Goal: Information Seeking & Learning: Learn about a topic

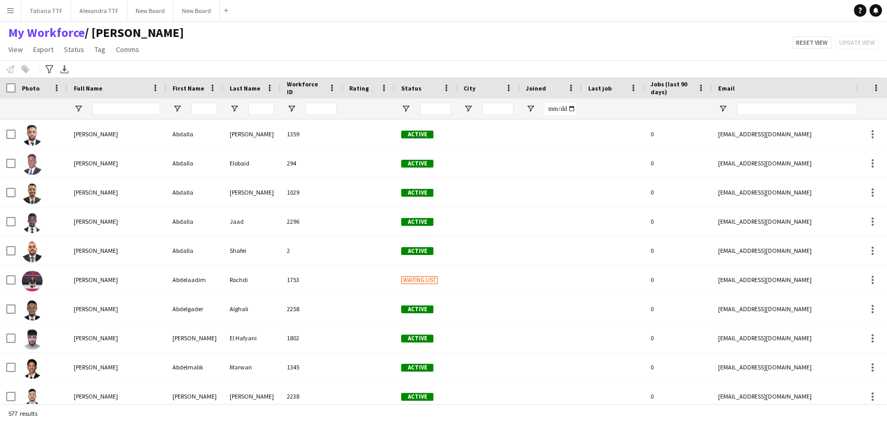
type input "**********"
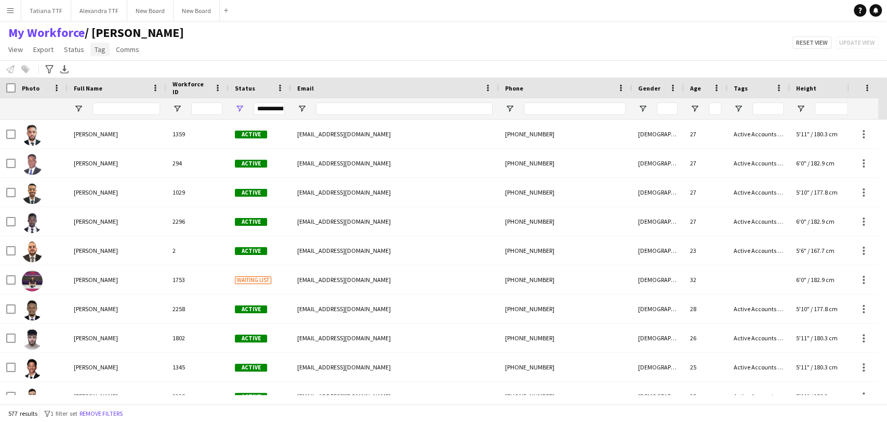
click at [99, 51] on span "Tag" at bounding box center [100, 49] width 11 height 9
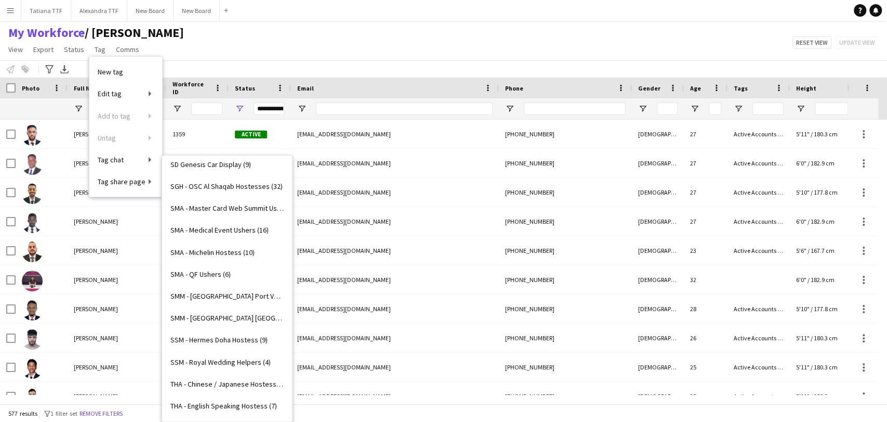
scroll to position [2199, 0]
click at [209, 404] on span "TT - Cityscape 2025 (16)" at bounding box center [206, 406] width 73 height 9
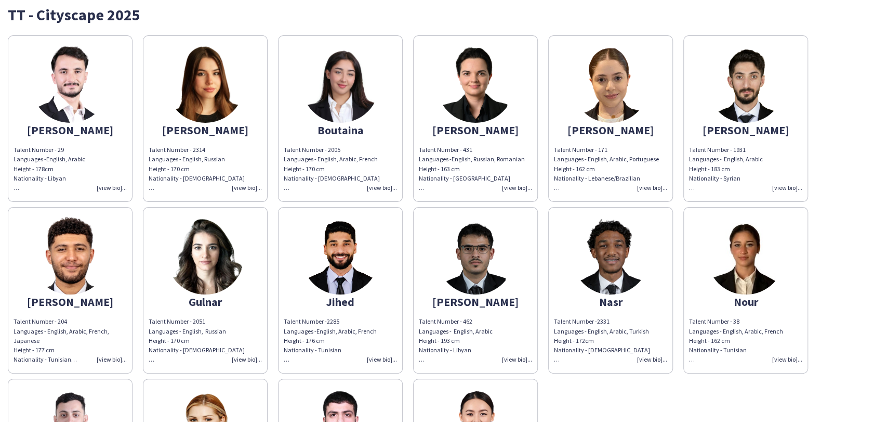
scroll to position [58, 0]
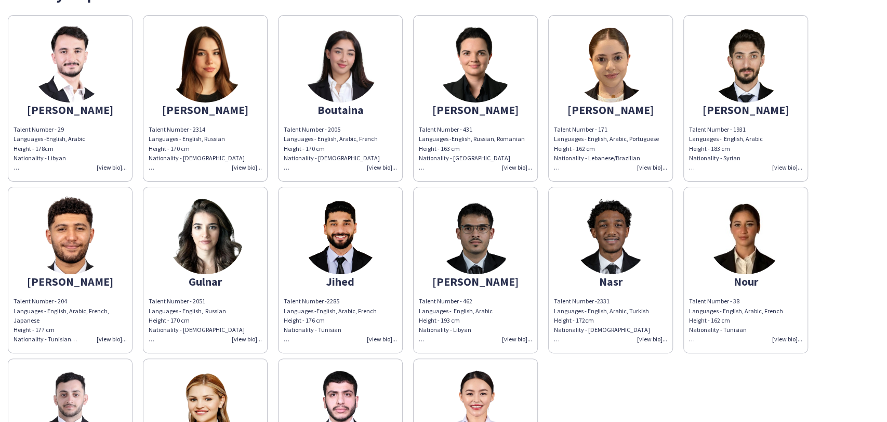
click at [615, 241] on img at bounding box center [611, 235] width 78 height 78
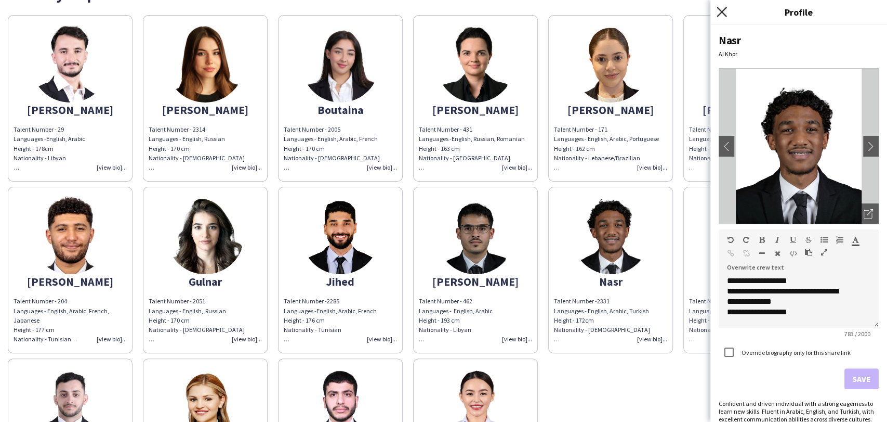
click at [723, 9] on icon "Close pop-in" at bounding box center [722, 12] width 10 height 10
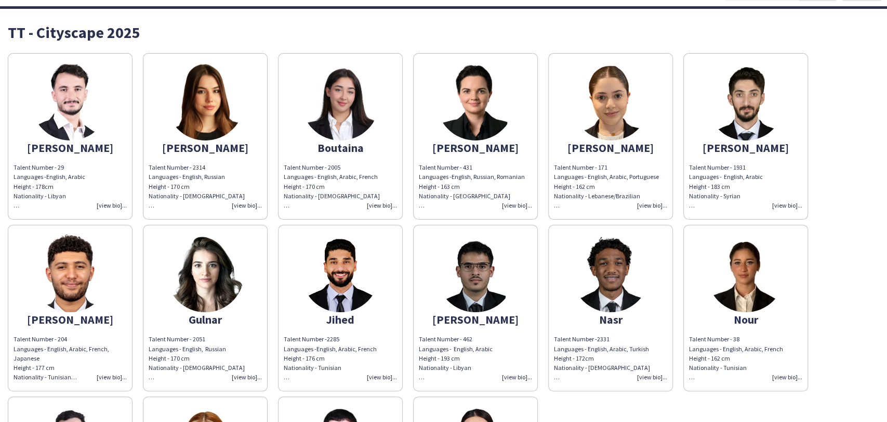
scroll to position [0, 0]
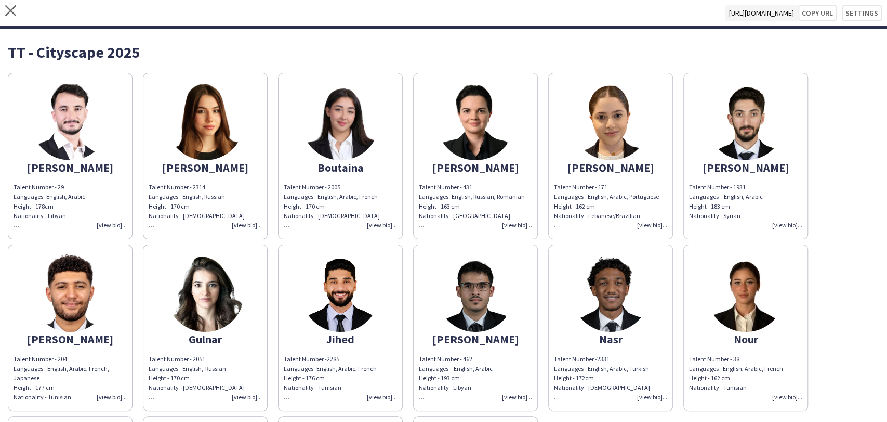
click at [867, 105] on div "Abdulaziz Talent Number - 29 Languages - English, Arabic Height - 178cm Nationa…" at bounding box center [444, 325] width 872 height 515
click at [794, 21] on button "Copy url" at bounding box center [812, 13] width 49 height 16
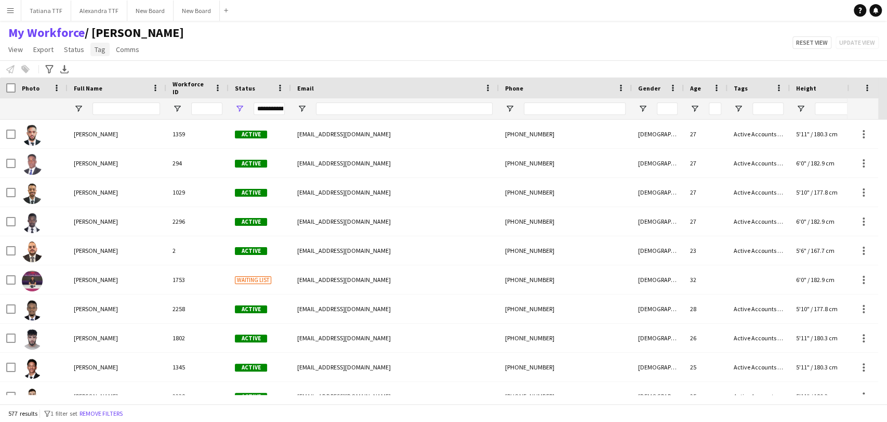
click at [100, 46] on span "Tag" at bounding box center [100, 49] width 11 height 9
click at [311, 36] on div "My Workforce / TATIANA View Views Default view [PERSON_NAME] View April Live Fo…" at bounding box center [443, 42] width 887 height 35
click at [134, 113] on input "Full Name Filter Input" at bounding box center [127, 108] width 68 height 12
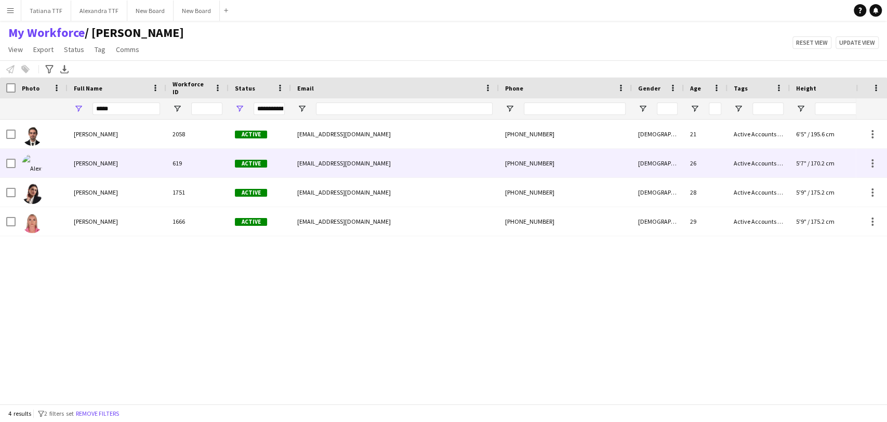
click at [105, 162] on span "[PERSON_NAME]" at bounding box center [96, 163] width 44 height 8
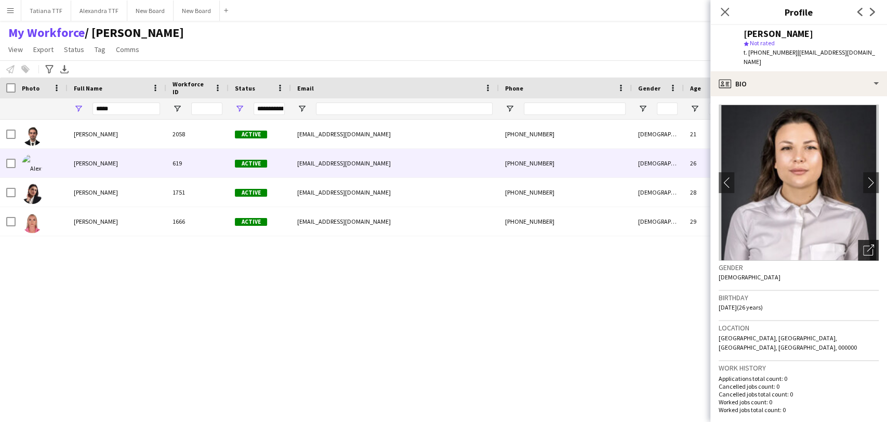
drag, startPoint x: 866, startPoint y: 237, endPoint x: 864, endPoint y: 243, distance: 6.6
click at [864, 242] on app-photos-slider "chevron-left chevron-right Open photos pop-in" at bounding box center [799, 182] width 160 height 156
click at [863, 247] on icon "Open photos pop-in" at bounding box center [868, 249] width 11 height 11
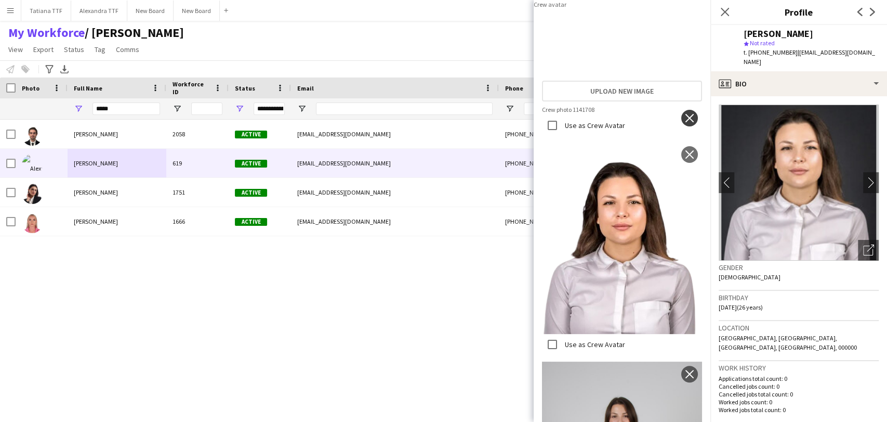
click at [685, 122] on app-icon "close" at bounding box center [690, 118] width 10 height 8
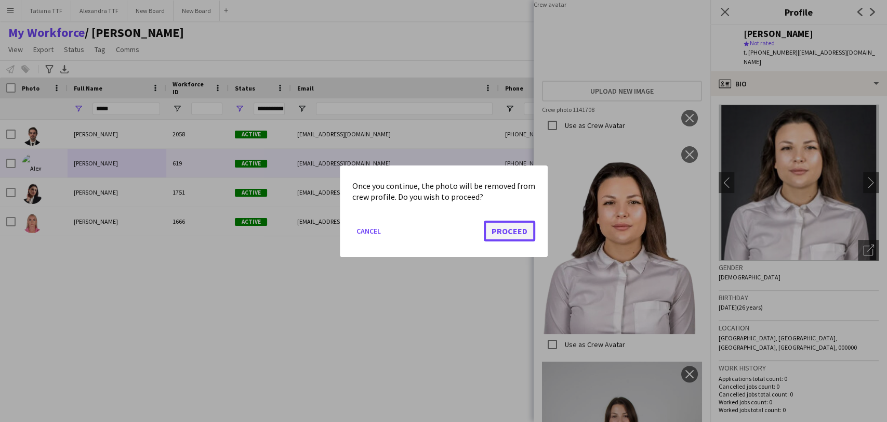
click at [499, 237] on button "Proceed" at bounding box center [509, 230] width 51 height 21
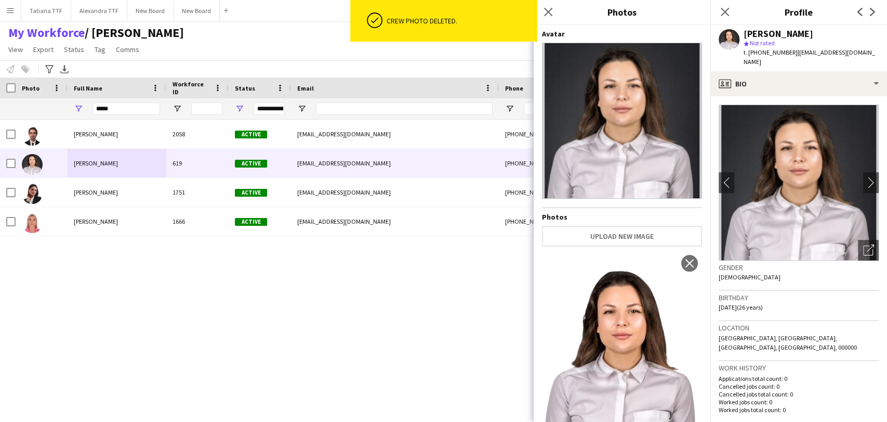
scroll to position [288, 0]
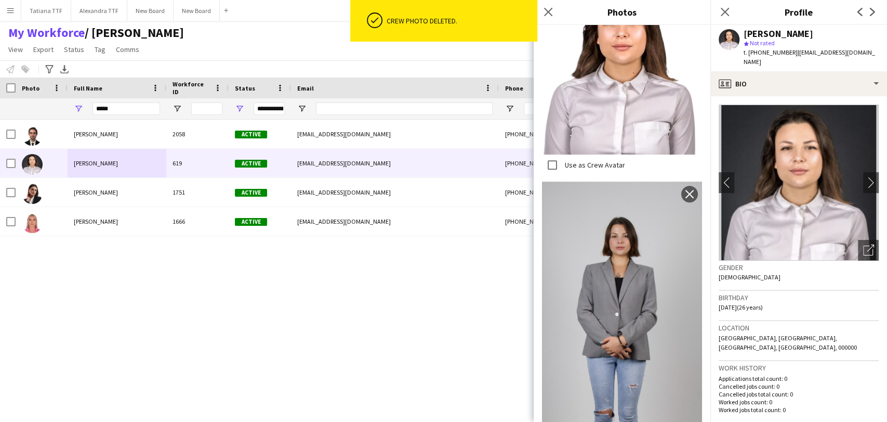
click at [566, 160] on label "Use as Crew Avatar" at bounding box center [594, 164] width 62 height 9
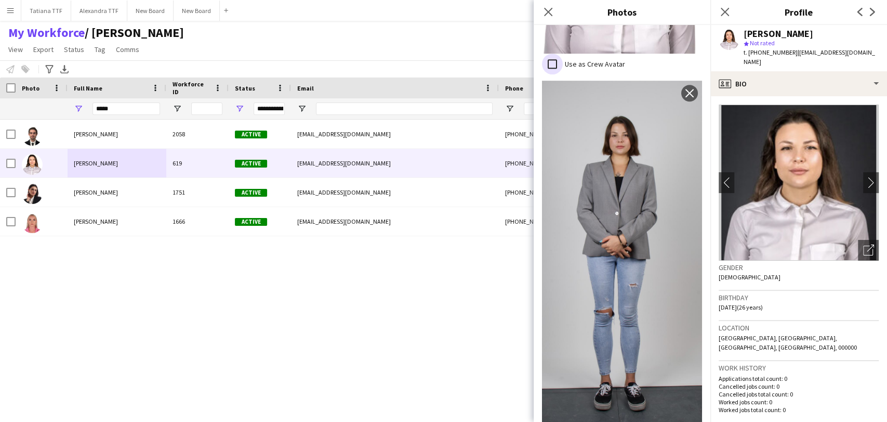
scroll to position [100, 0]
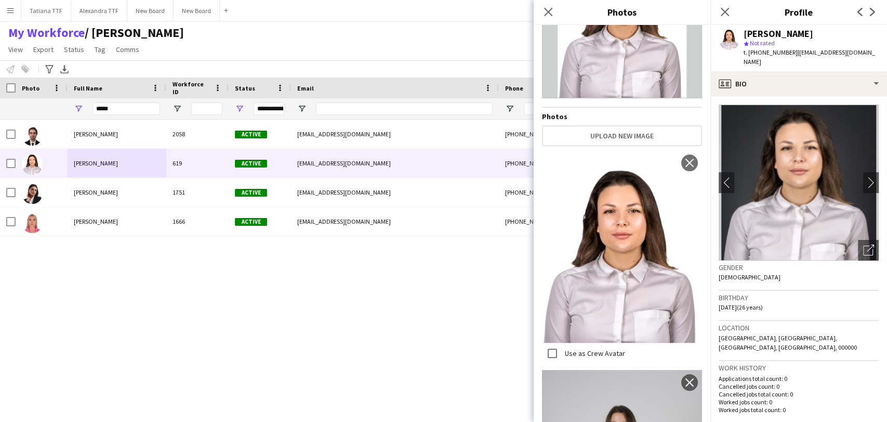
click at [538, 12] on div "Close pop-in" at bounding box center [548, 12] width 29 height 24
click at [554, 11] on app-icon "Close pop-in" at bounding box center [548, 12] width 12 height 12
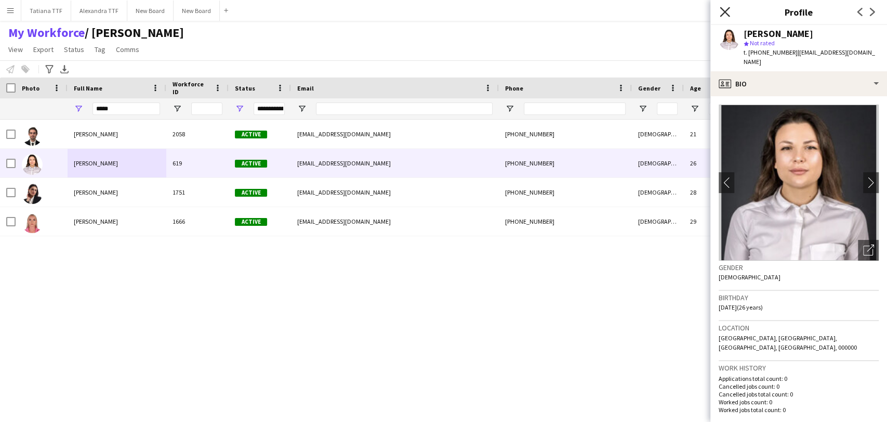
click at [721, 9] on icon at bounding box center [725, 12] width 10 height 10
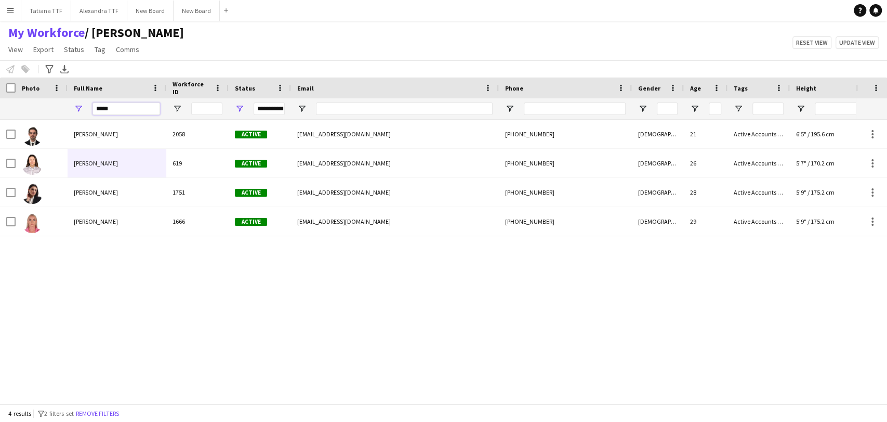
click at [125, 107] on input "*****" at bounding box center [127, 108] width 68 height 12
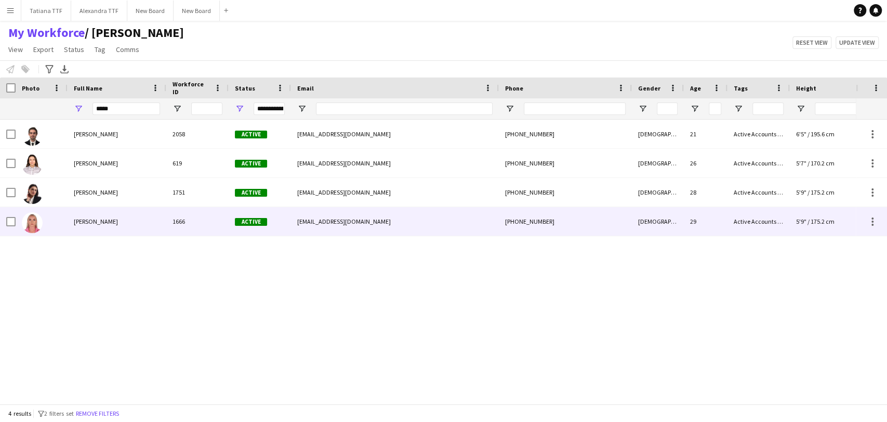
click at [36, 224] on img at bounding box center [32, 222] width 21 height 21
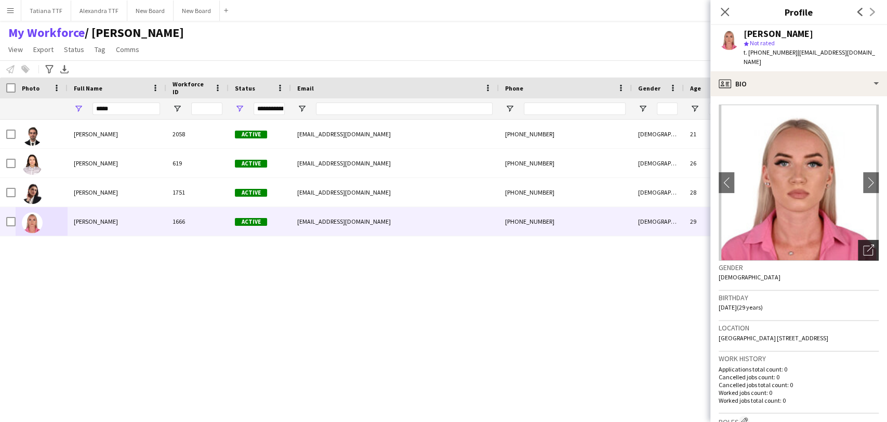
click at [863, 244] on icon "Open photos pop-in" at bounding box center [868, 249] width 11 height 11
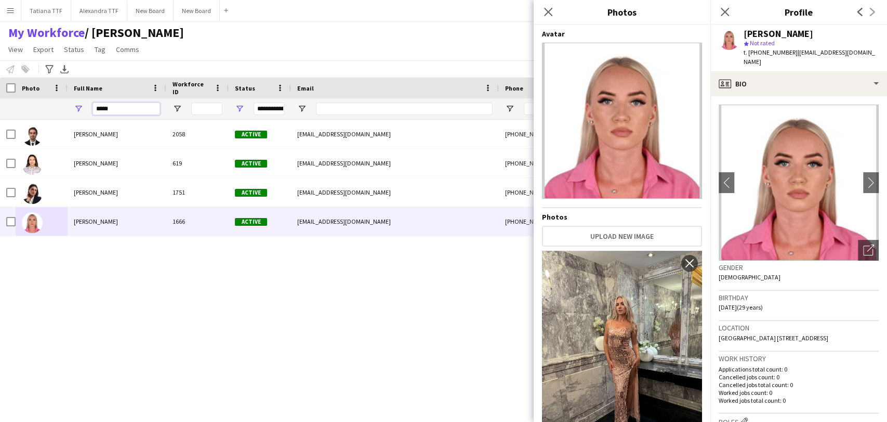
click at [128, 113] on input "*****" at bounding box center [127, 108] width 68 height 12
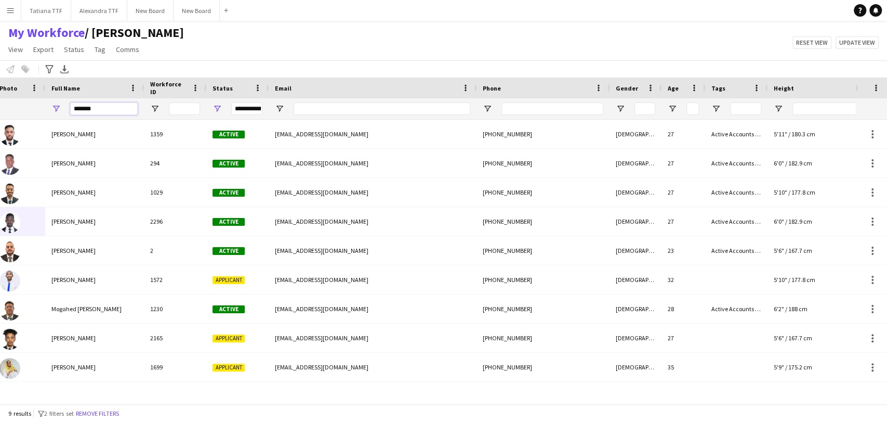
scroll to position [0, 17]
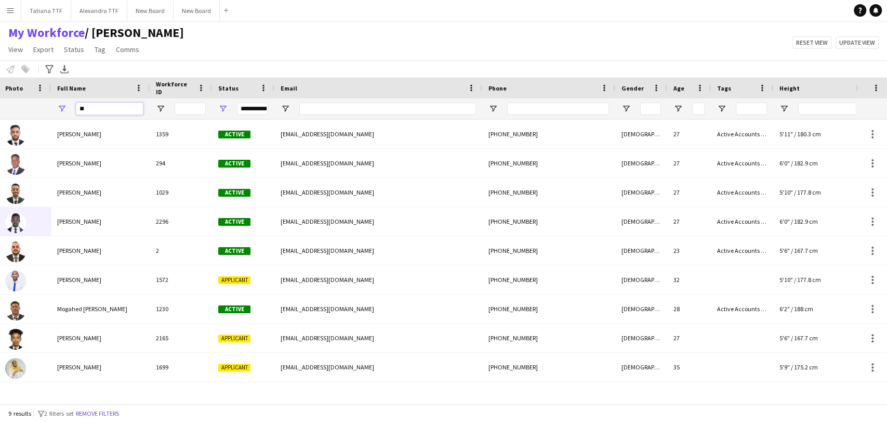
type input "*"
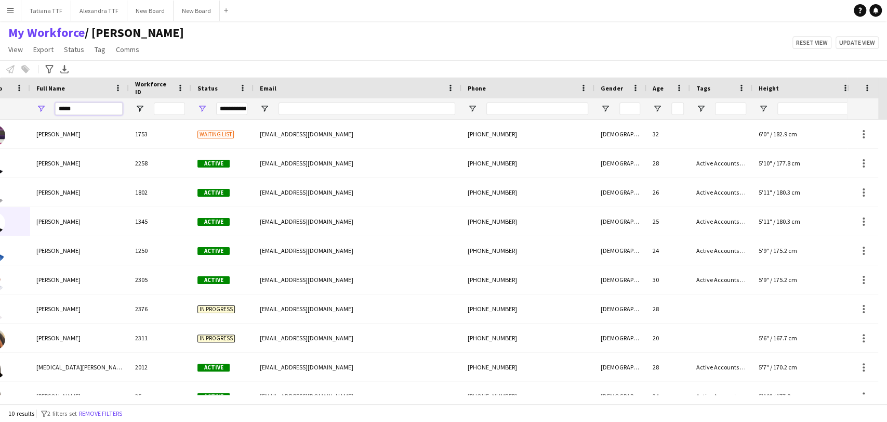
scroll to position [0, 58]
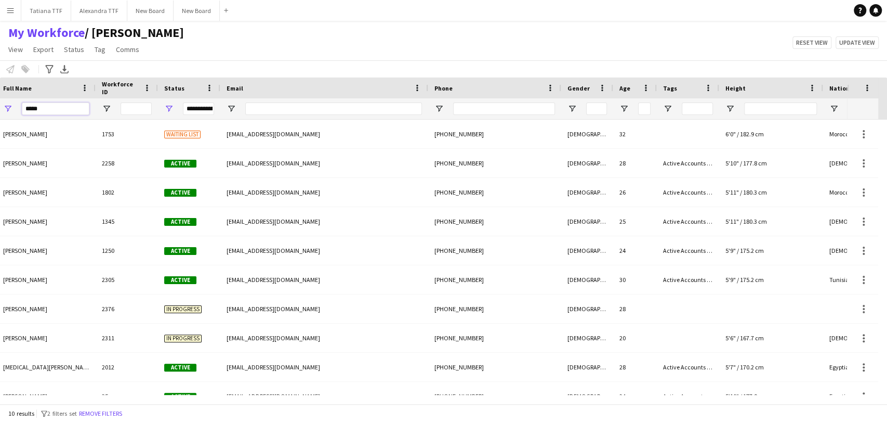
click at [67, 108] on input "*****" at bounding box center [56, 108] width 68 height 12
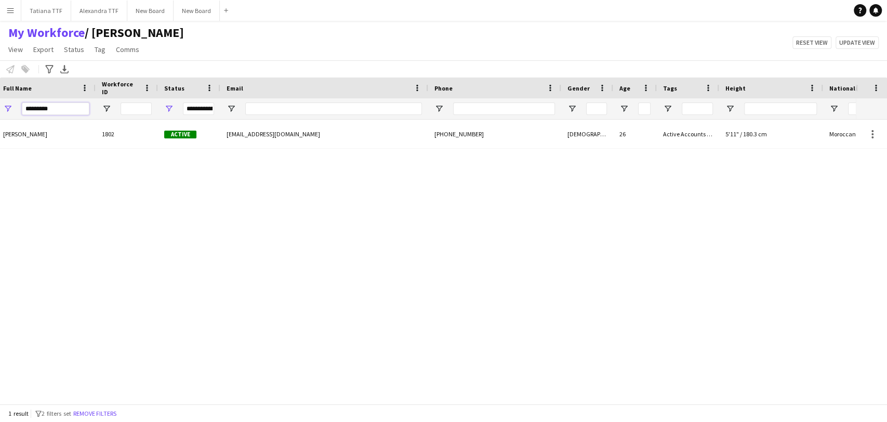
scroll to position [0, 0]
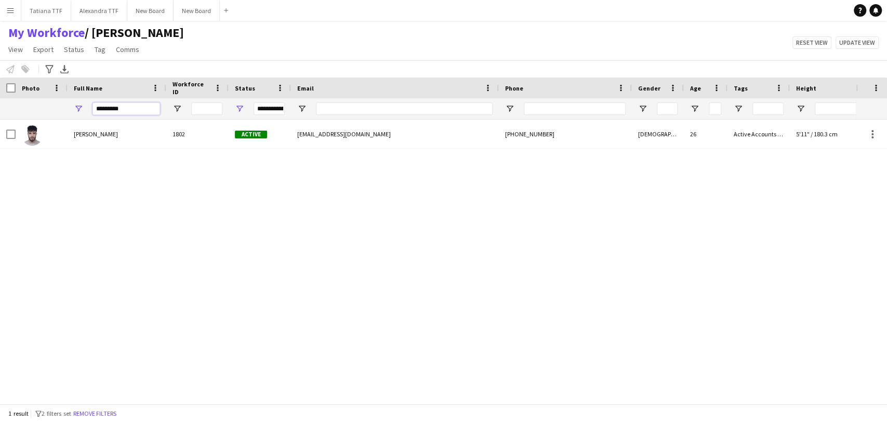
type input "*********"
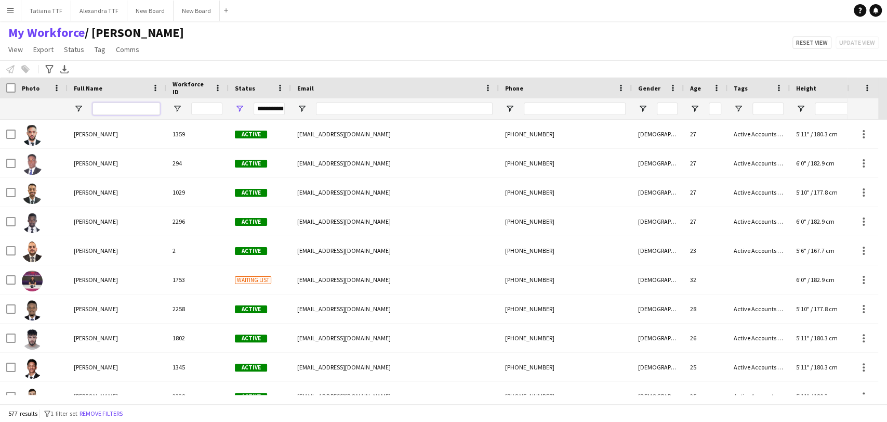
drag, startPoint x: 121, startPoint y: 106, endPoint x: 118, endPoint y: 98, distance: 8.2
click at [120, 101] on div at bounding box center [127, 108] width 68 height 21
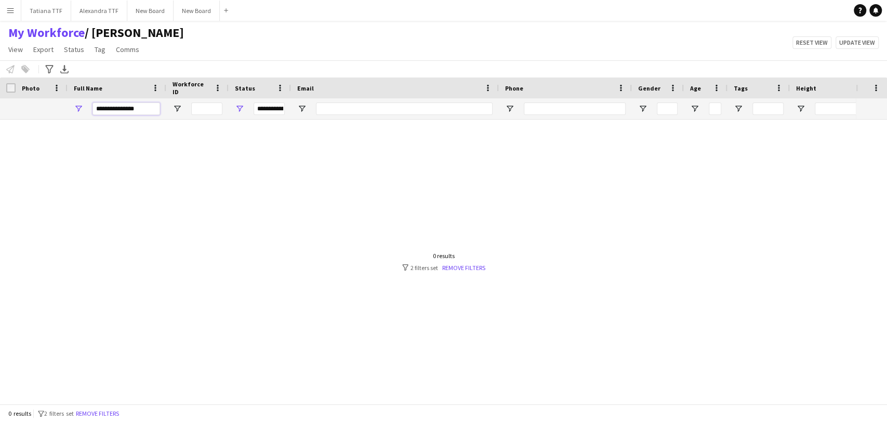
type input "**********"
click at [244, 106] on span "Open Filter Menu" at bounding box center [239, 108] width 9 height 9
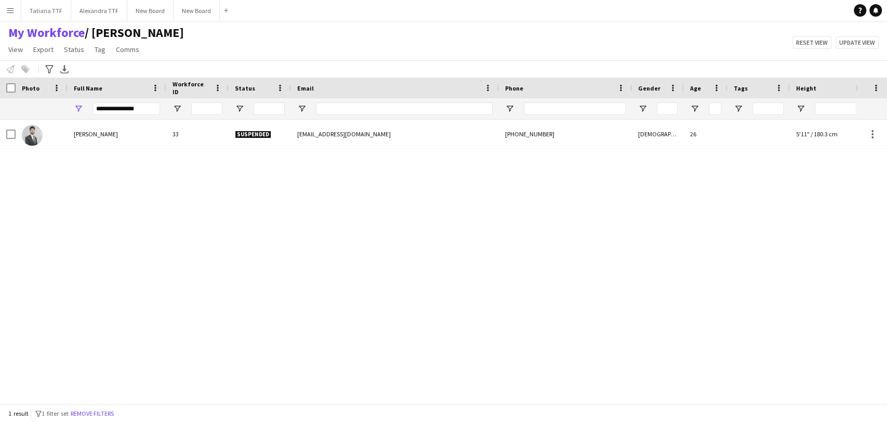
click at [204, 224] on div "[PERSON_NAME] 33 Suspended [EMAIL_ADDRESS][DOMAIN_NAME] [PHONE_NUMBER] [DEMOGRA…" at bounding box center [428, 257] width 856 height 275
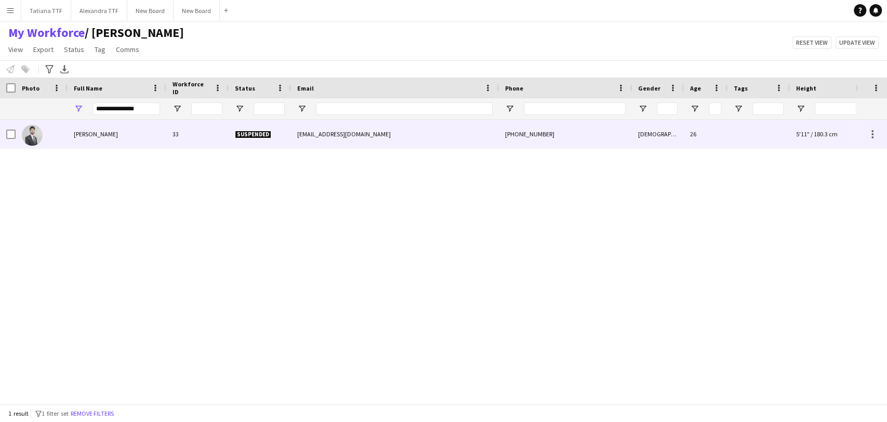
click at [27, 136] on img at bounding box center [32, 135] width 21 height 21
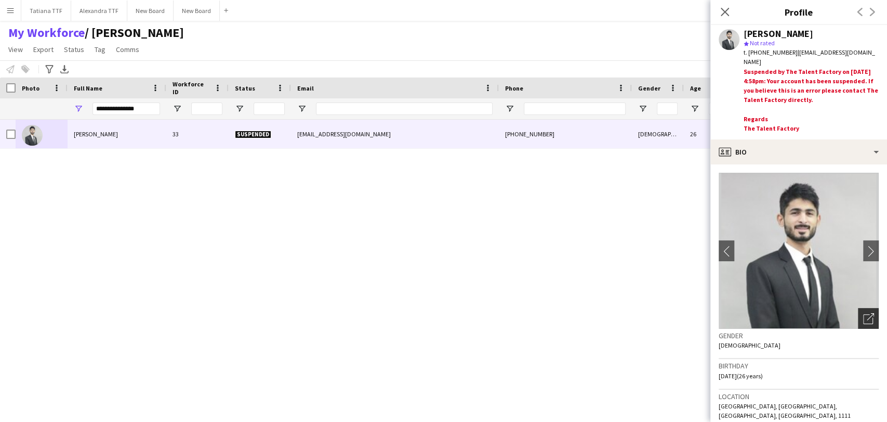
click at [863, 317] on icon "Open photos pop-in" at bounding box center [868, 318] width 11 height 11
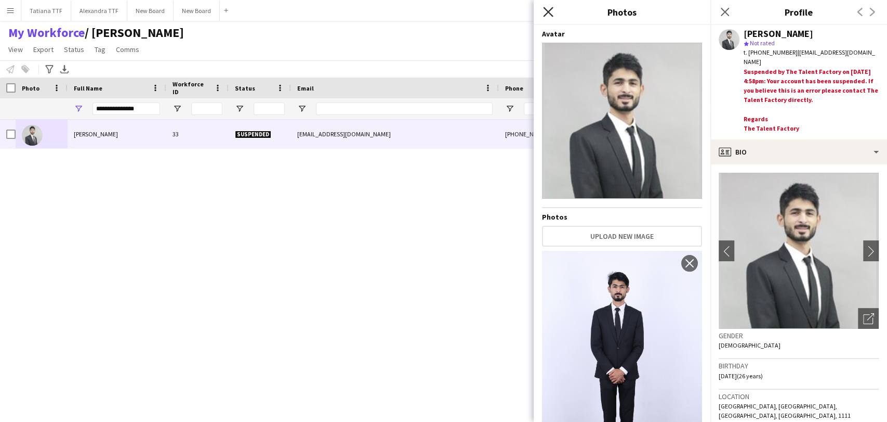
click at [548, 15] on icon "Close pop-in" at bounding box center [548, 12] width 10 height 10
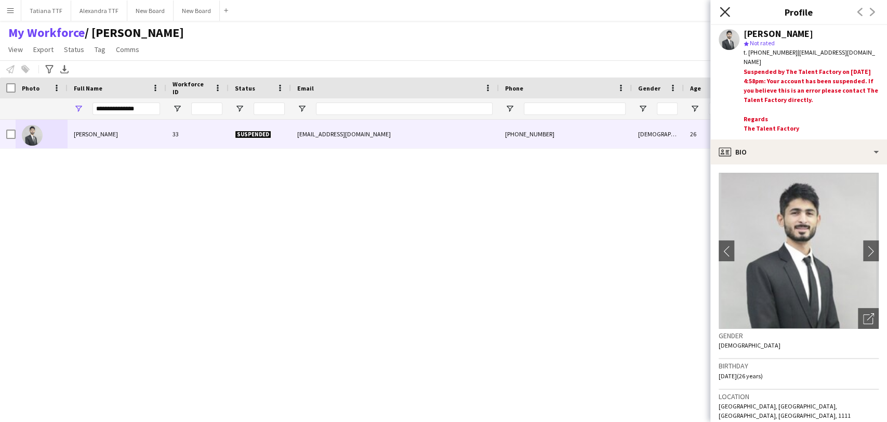
click at [728, 12] on icon "Close pop-in" at bounding box center [725, 12] width 10 height 10
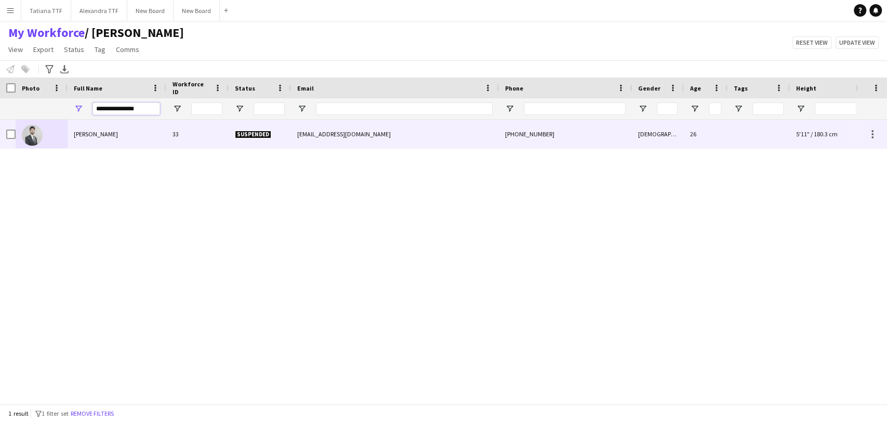
drag, startPoint x: 146, startPoint y: 109, endPoint x: 0, endPoint y: 141, distance: 149.0
click at [0, 140] on div "Workforce Details Crew Attributes Photo 33" at bounding box center [443, 240] width 887 height 326
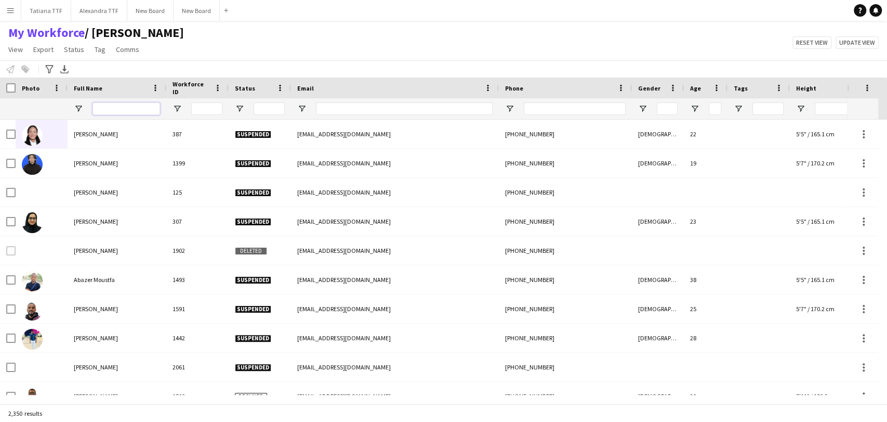
click at [146, 105] on input "Full Name Filter Input" at bounding box center [127, 108] width 68 height 12
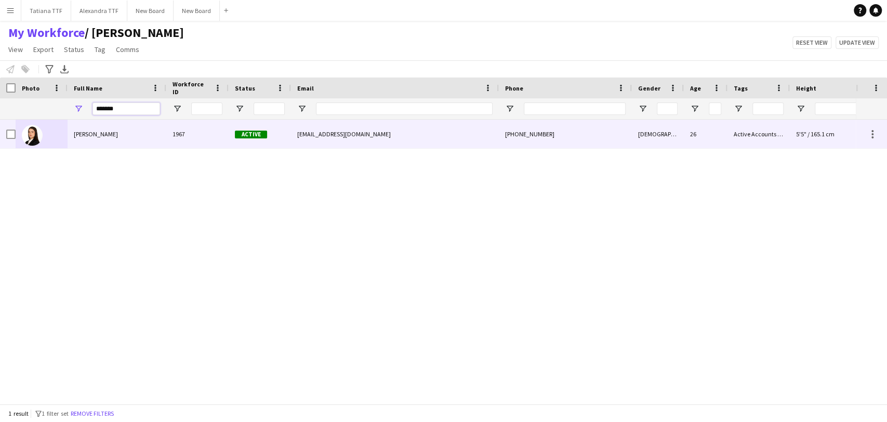
type input "*******"
click at [31, 132] on img at bounding box center [32, 135] width 21 height 21
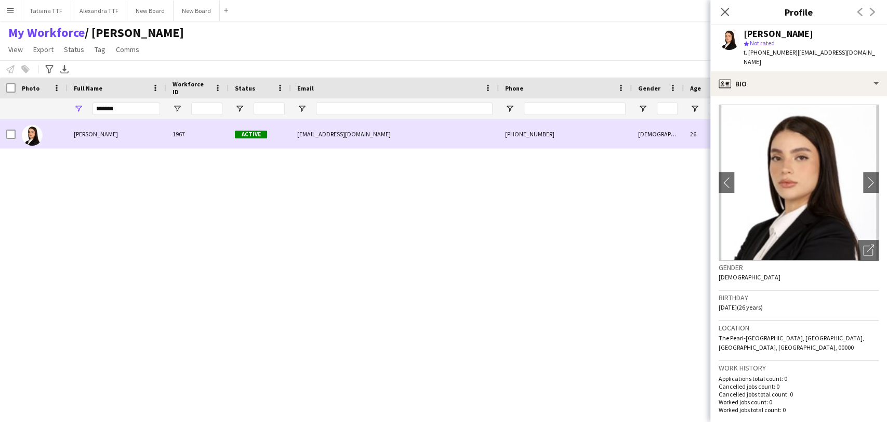
click at [91, 134] on span "[PERSON_NAME]" at bounding box center [96, 134] width 44 height 8
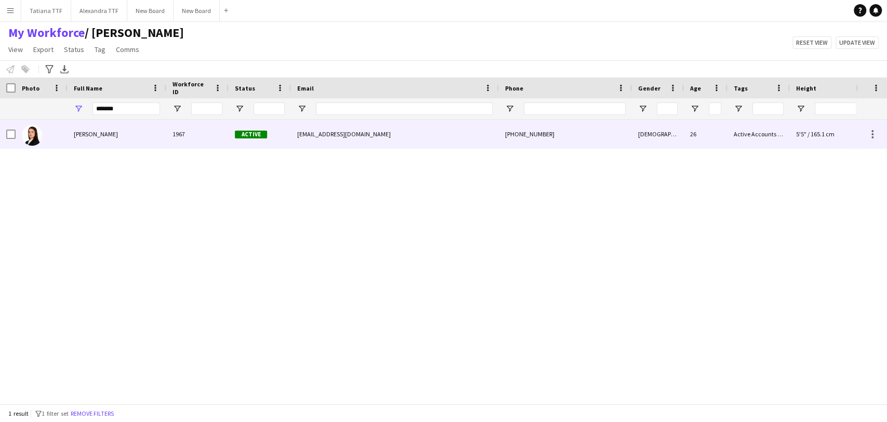
click at [91, 134] on span "[PERSON_NAME]" at bounding box center [96, 134] width 44 height 8
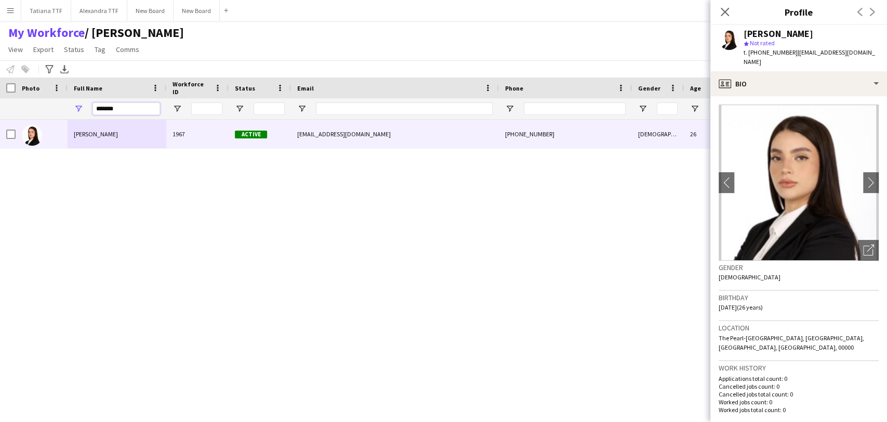
click at [121, 107] on input "*******" at bounding box center [127, 108] width 68 height 12
click at [724, 12] on icon at bounding box center [725, 12] width 10 height 10
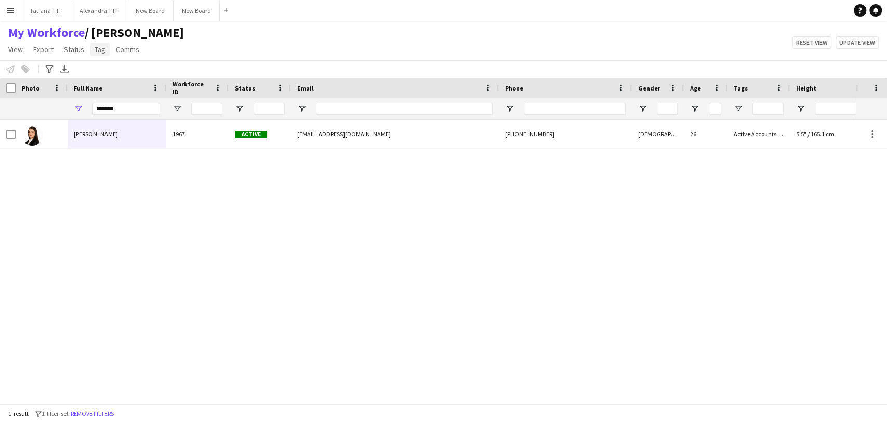
click at [101, 48] on span "Tag" at bounding box center [100, 49] width 11 height 9
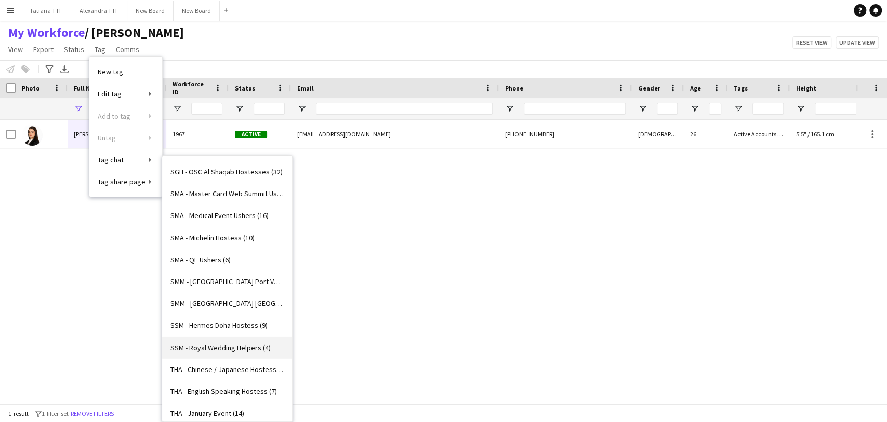
scroll to position [2199, 0]
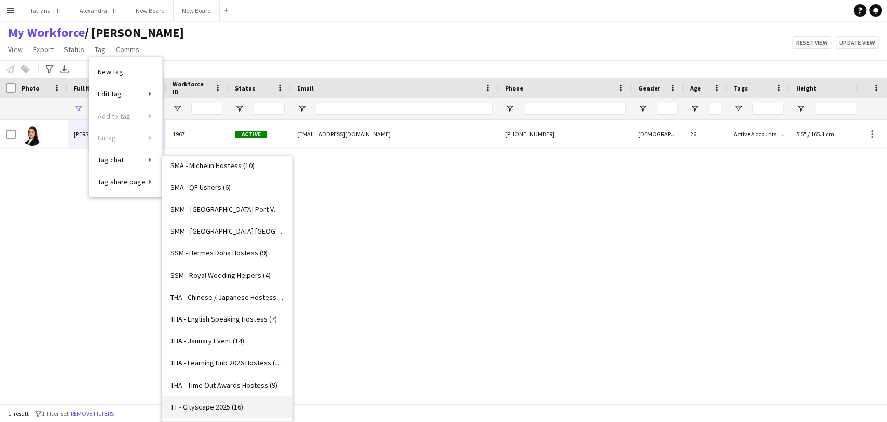
click at [222, 402] on span "TT - Cityscape 2025 (16)" at bounding box center [206, 406] width 73 height 9
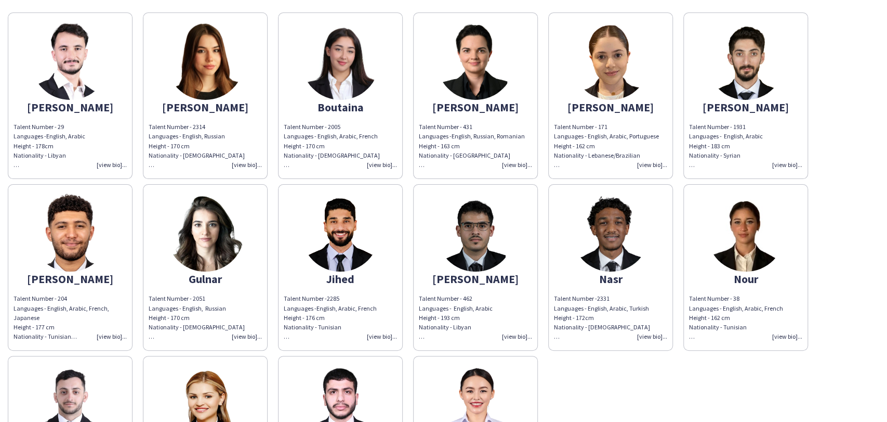
scroll to position [58, 0]
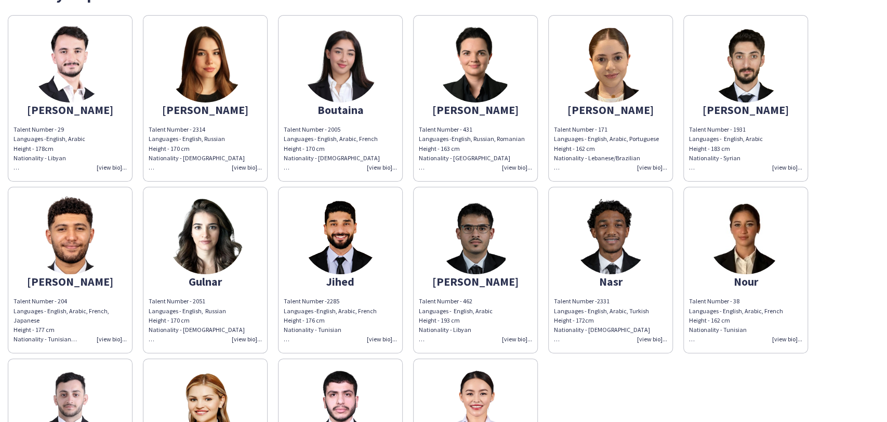
click at [607, 235] on img at bounding box center [611, 235] width 78 height 78
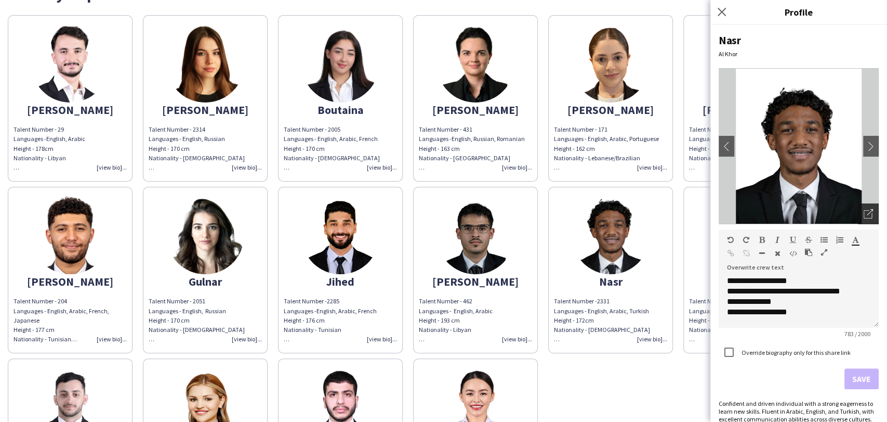
click at [869, 217] on div "Open photos pop-in" at bounding box center [868, 213] width 21 height 21
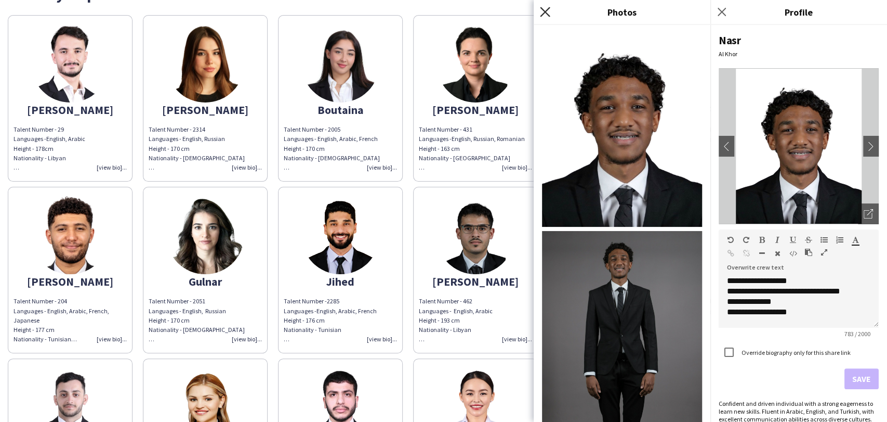
click at [545, 12] on icon at bounding box center [545, 12] width 10 height 10
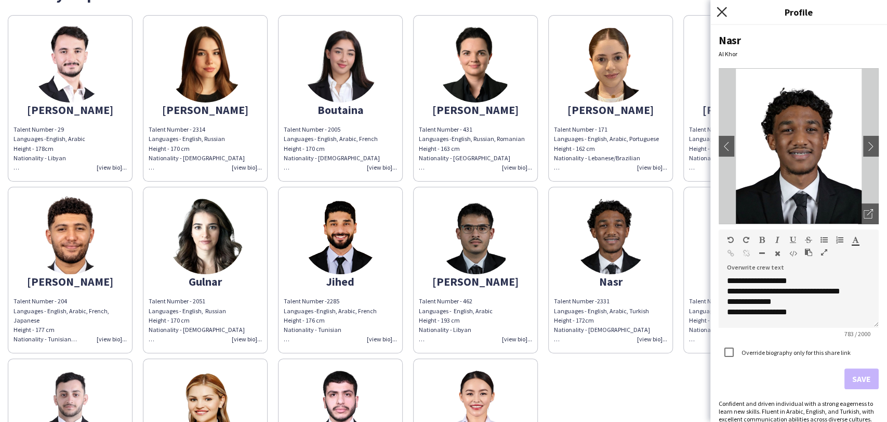
click at [723, 15] on icon "Close pop-in" at bounding box center [722, 12] width 10 height 10
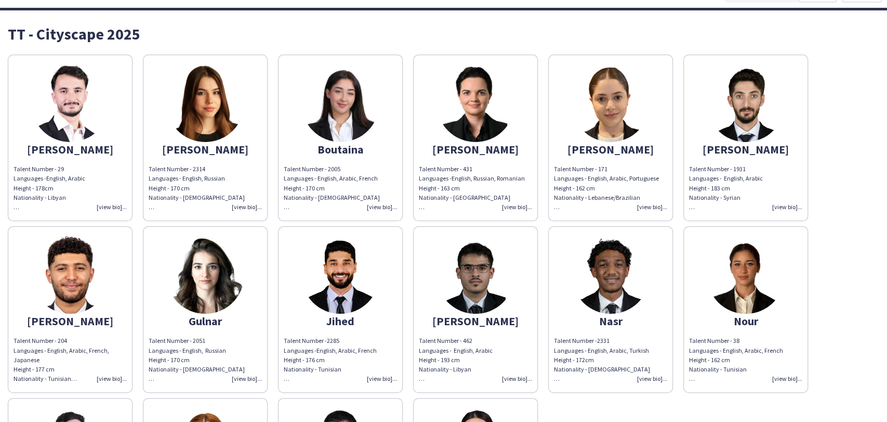
scroll to position [0, 0]
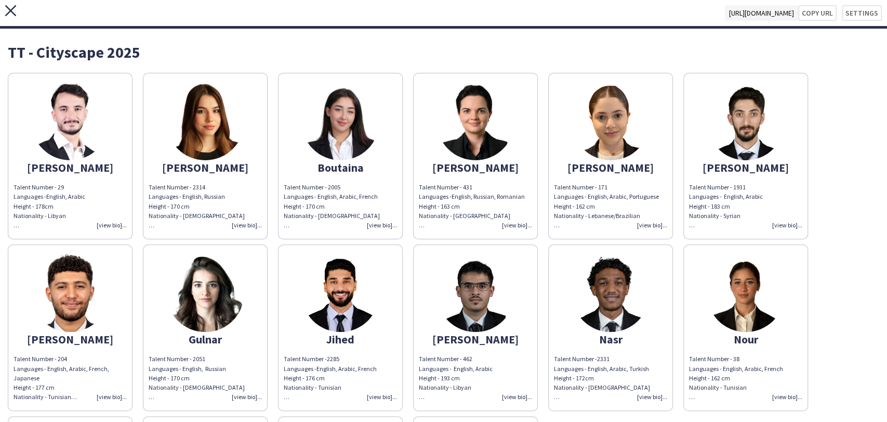
click at [14, 10] on icon "close" at bounding box center [10, 10] width 11 height 11
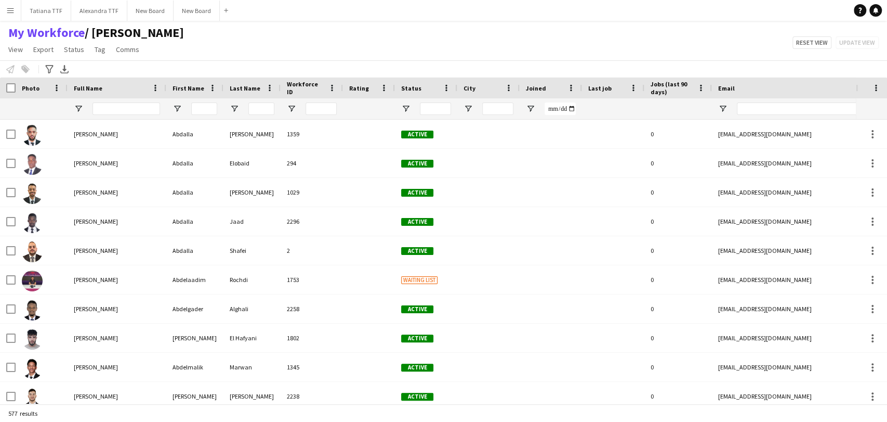
type input "**********"
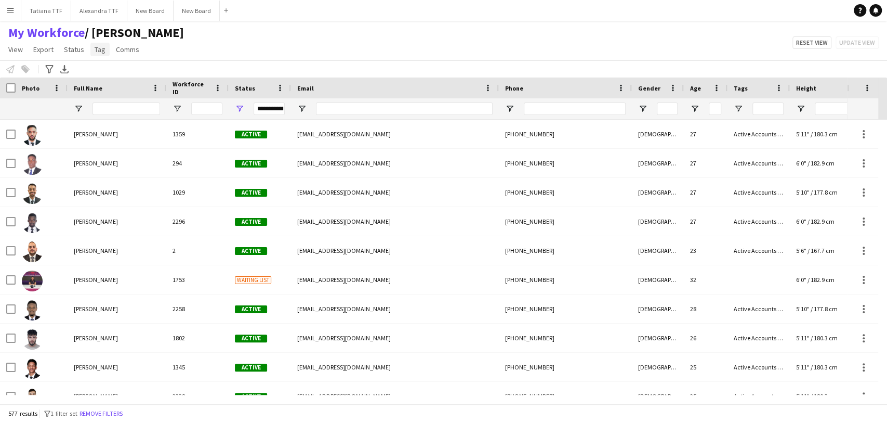
click at [96, 46] on span "Tag" at bounding box center [100, 49] width 11 height 9
click at [224, 50] on div "My Workforce / TATIANA View Views Default view [PERSON_NAME] View April Live Fo…" at bounding box center [443, 42] width 887 height 35
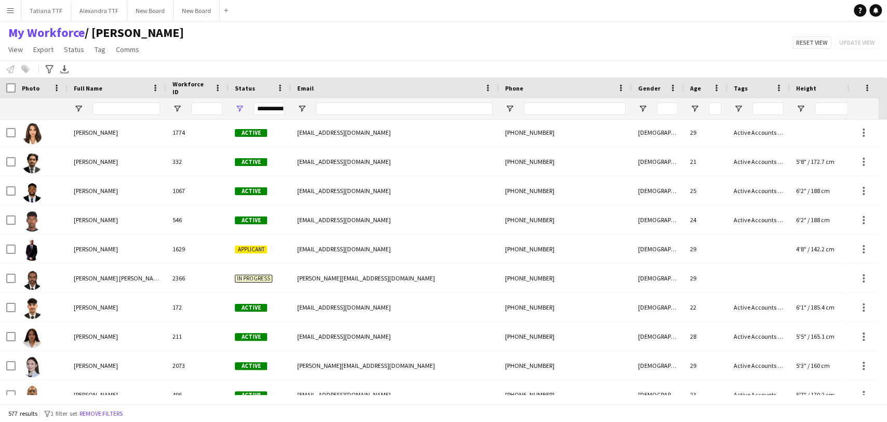
scroll to position [924, 0]
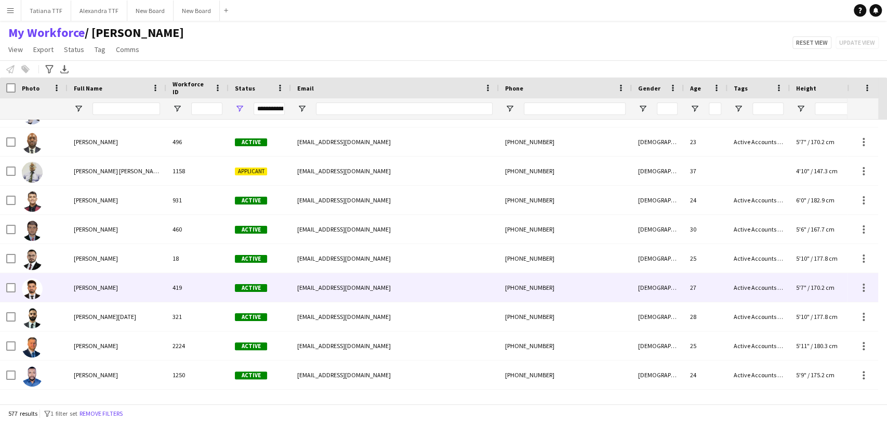
click at [29, 287] on img at bounding box center [32, 288] width 21 height 21
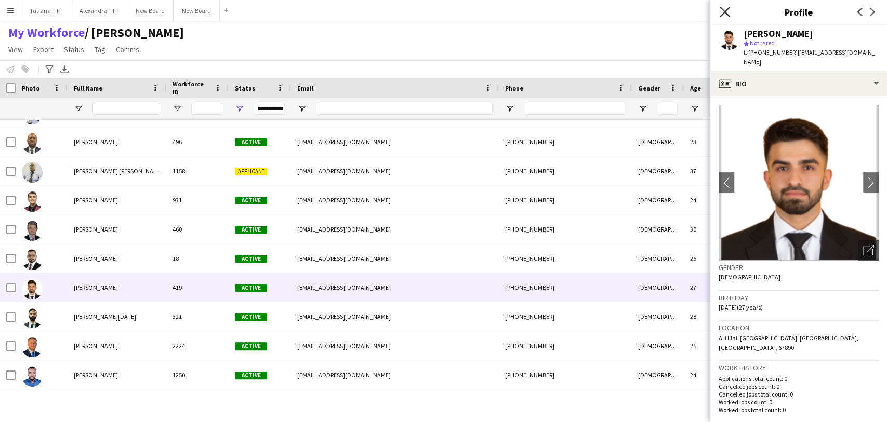
click at [724, 11] on icon at bounding box center [725, 12] width 10 height 10
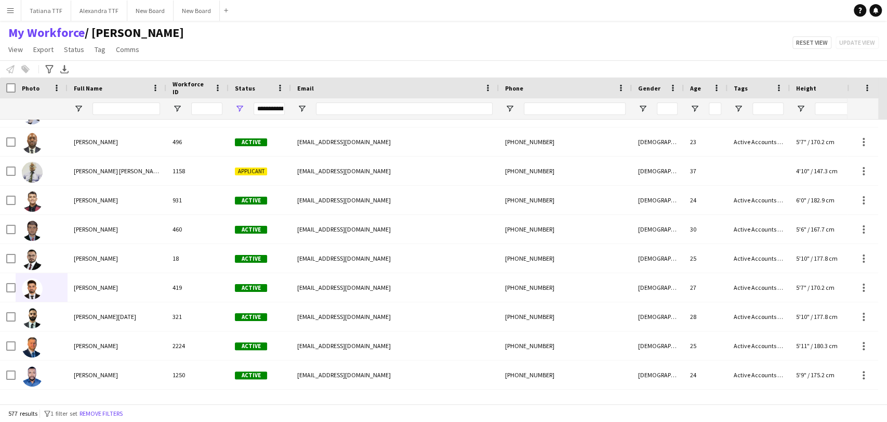
click at [557, 1] on app-navbar "Menu Boards Boards Boards All jobs Status Workforce Workforce My Workforce Recr…" at bounding box center [443, 10] width 887 height 21
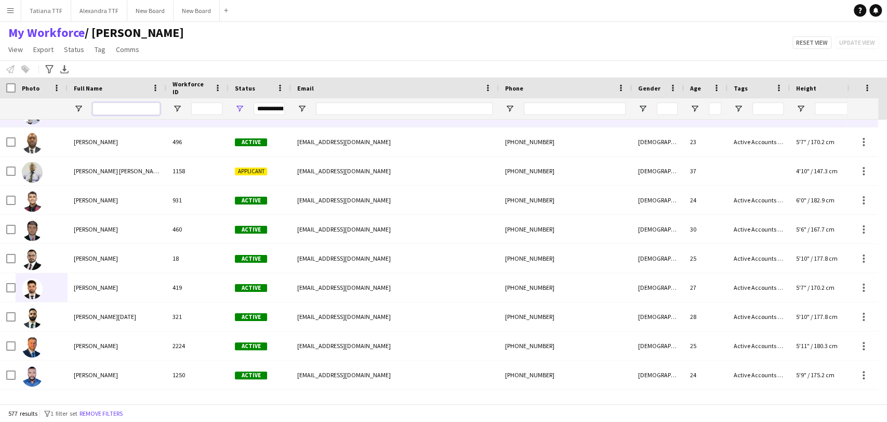
drag, startPoint x: 110, startPoint y: 112, endPoint x: 116, endPoint y: 111, distance: 6.3
click at [110, 110] on input "Full Name Filter Input" at bounding box center [127, 108] width 68 height 12
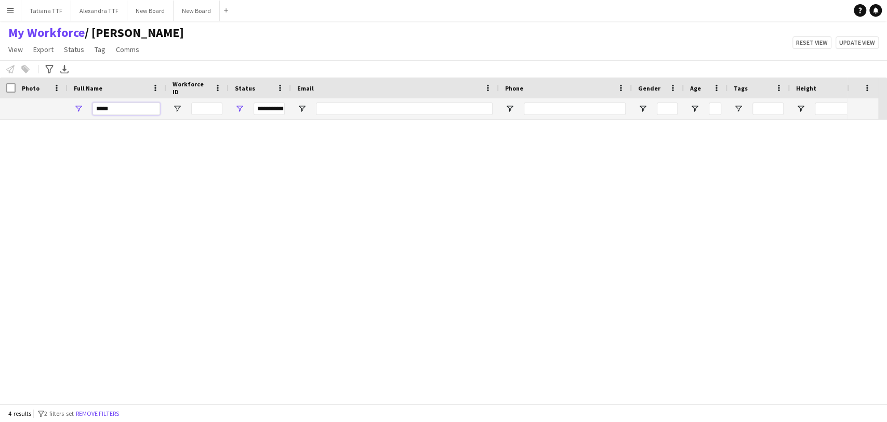
scroll to position [0, 0]
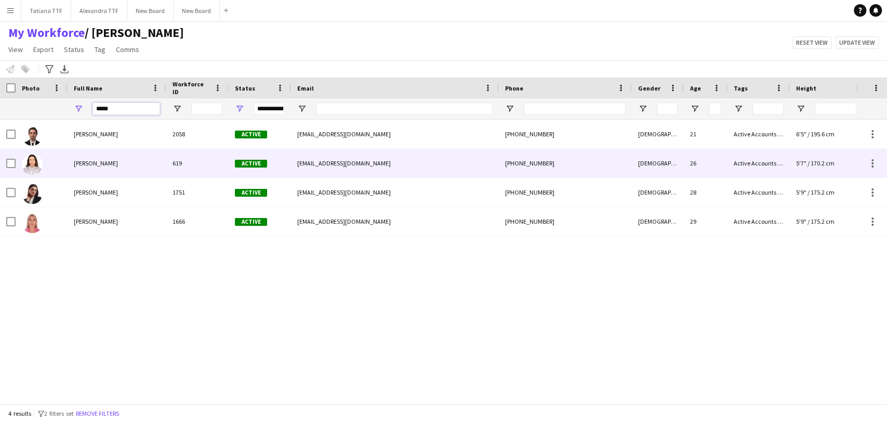
type input "*****"
click at [91, 160] on span "[PERSON_NAME]" at bounding box center [96, 163] width 44 height 8
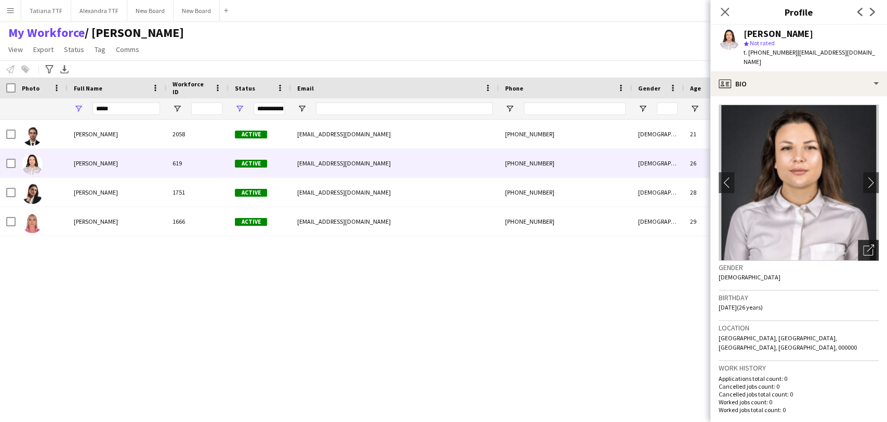
click at [866, 247] on div "Open photos pop-in" at bounding box center [868, 250] width 21 height 21
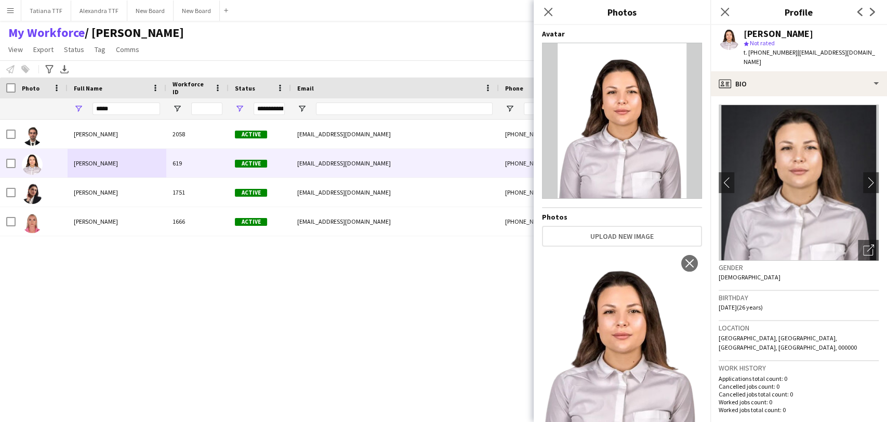
click at [672, 222] on div "Avatar Photos Upload new image Use as Crew Avatar close Use as Crew Avatar close" at bounding box center [622, 221] width 160 height 384
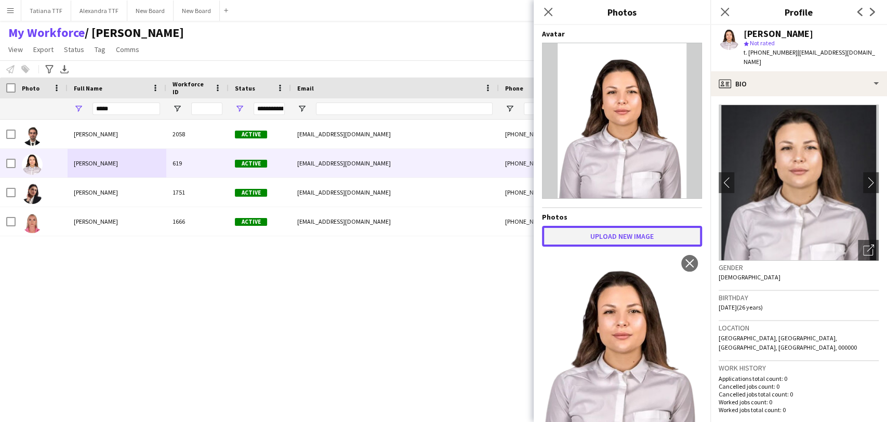
click at [655, 234] on button "Upload new image" at bounding box center [622, 236] width 160 height 21
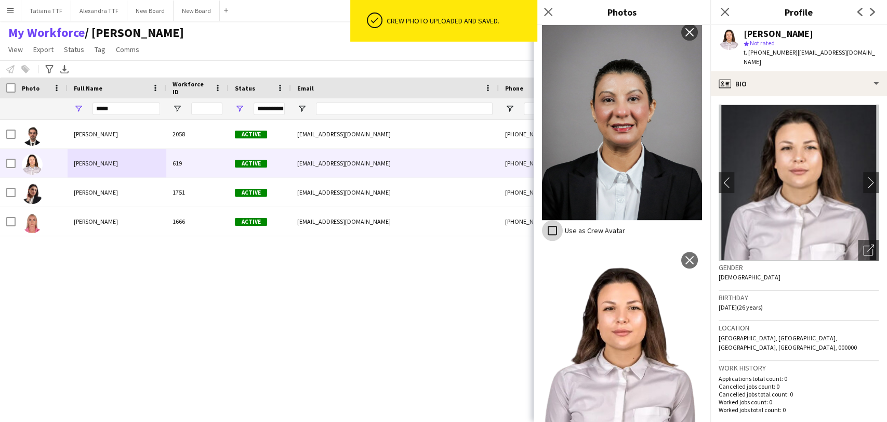
scroll to position [231, 0]
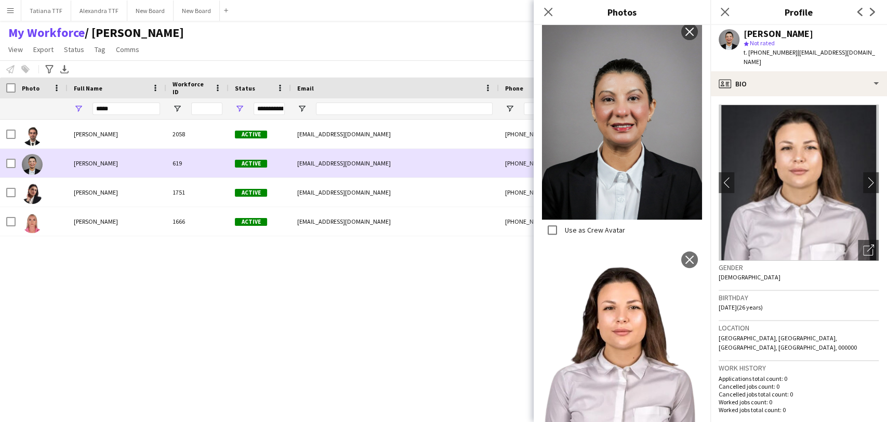
click at [5, 160] on div at bounding box center [8, 163] width 16 height 29
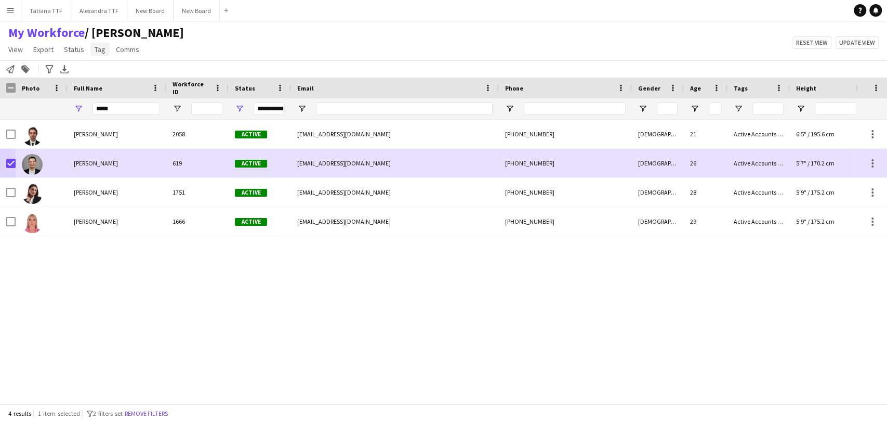
click at [90, 51] on link "Tag" at bounding box center [99, 50] width 19 height 14
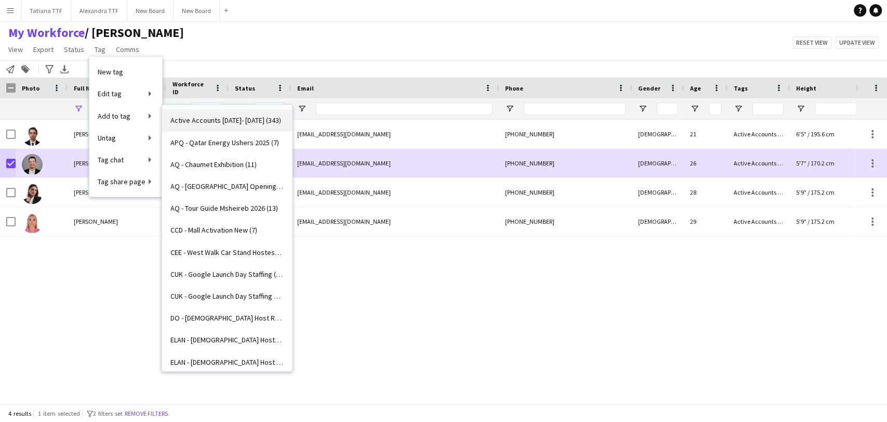
click at [262, 117] on span "Active Accounts [DATE]- [DATE] (343)" at bounding box center [225, 119] width 111 height 9
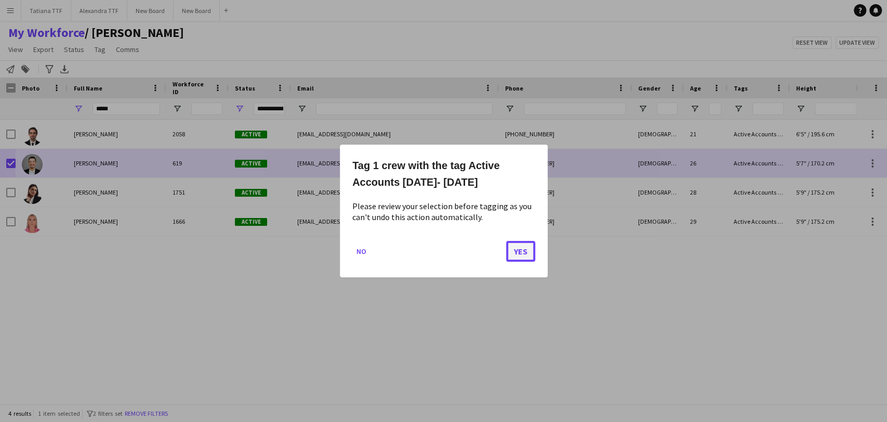
click at [517, 245] on button "Yes" at bounding box center [520, 251] width 29 height 21
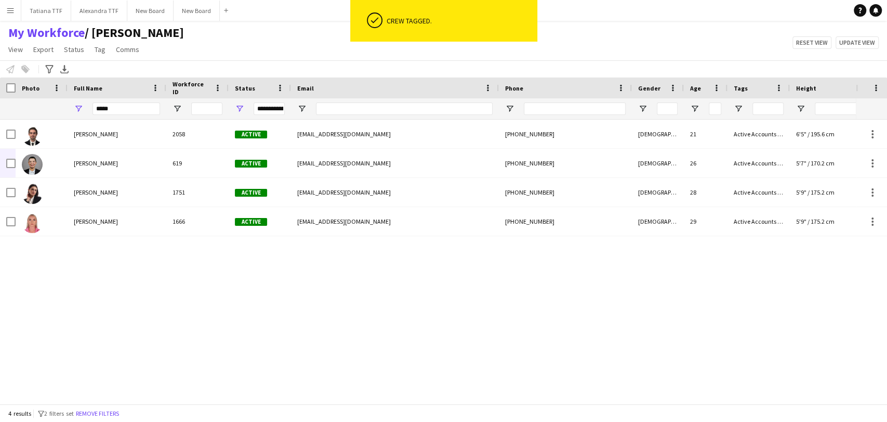
click at [107, 31] on span "/ [PERSON_NAME]" at bounding box center [134, 33] width 99 height 16
click at [103, 38] on span "/ [PERSON_NAME]" at bounding box center [134, 33] width 99 height 16
click at [100, 43] on link "Tag" at bounding box center [99, 50] width 19 height 14
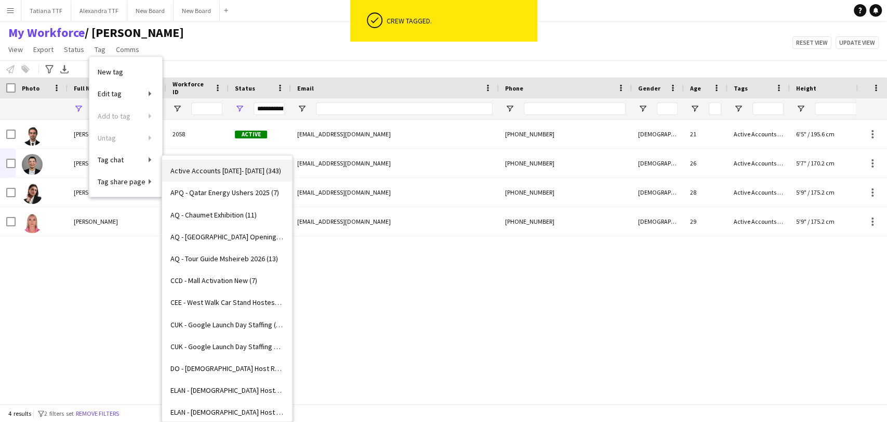
click at [248, 173] on span "Active Accounts [DATE]- [DATE] (343)" at bounding box center [225, 170] width 111 height 9
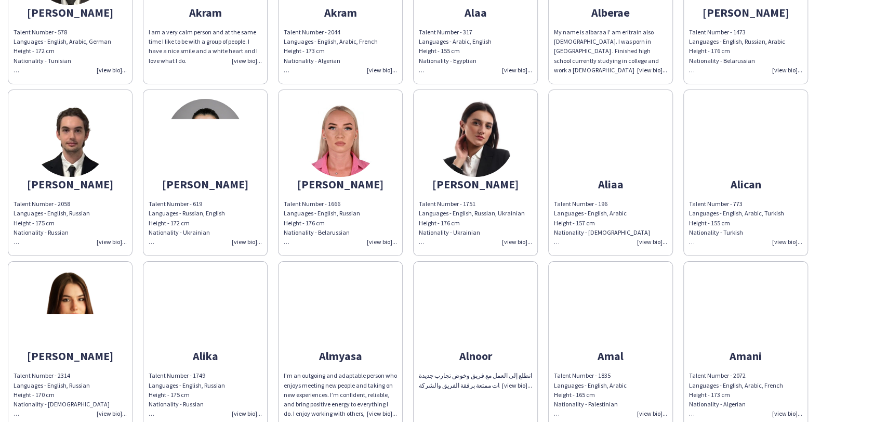
scroll to position [1270, 0]
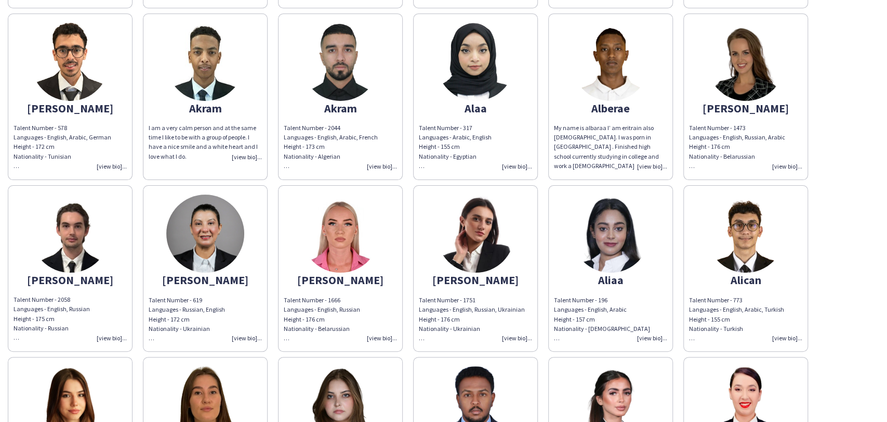
click at [217, 232] on img at bounding box center [205, 233] width 78 height 78
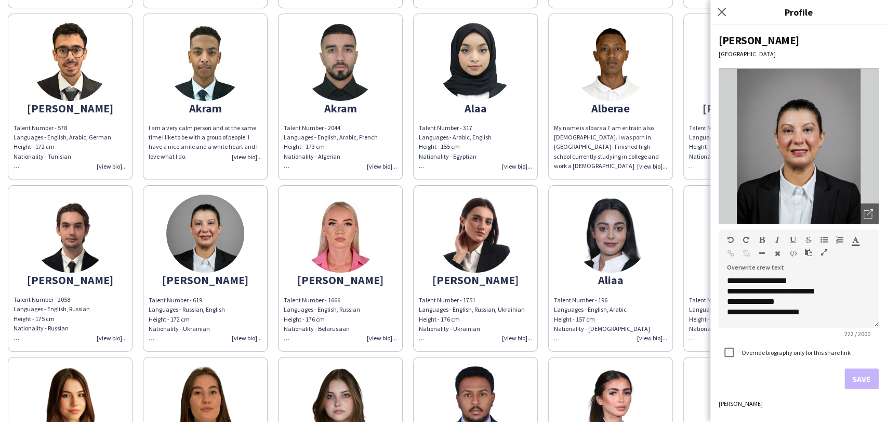
click at [465, 23] on img at bounding box center [476, 62] width 78 height 78
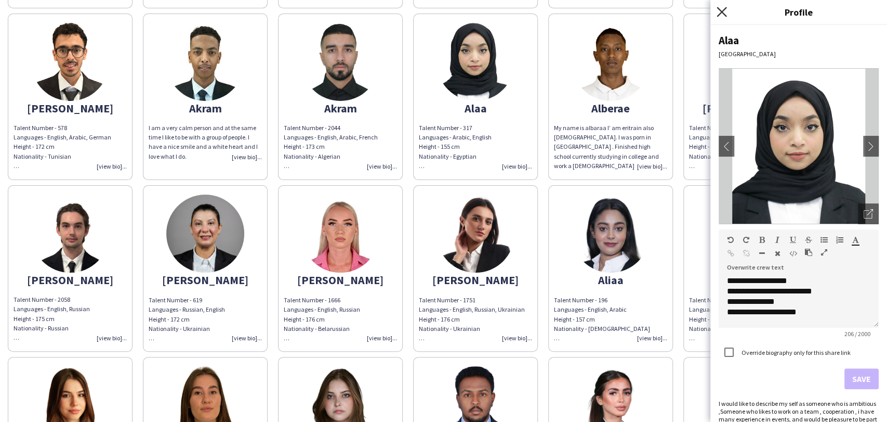
click at [724, 12] on icon "Close pop-in" at bounding box center [722, 12] width 10 height 10
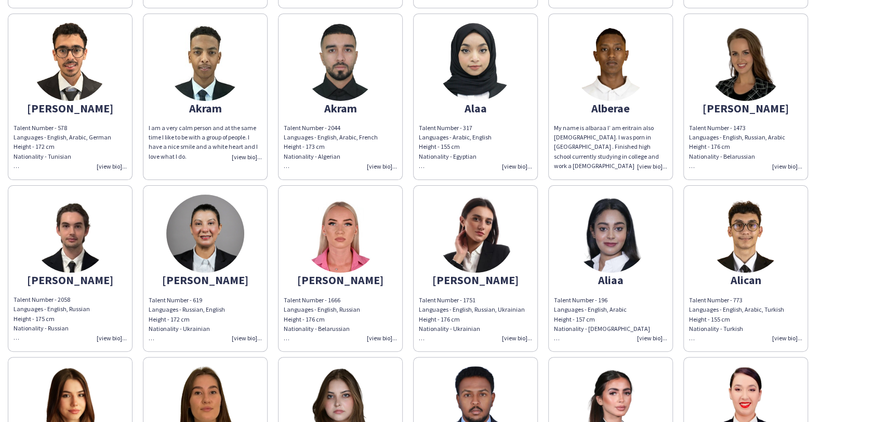
click at [245, 147] on div "I am a very calm person and at the same time I like to be with a group of peopl…" at bounding box center [205, 142] width 113 height 38
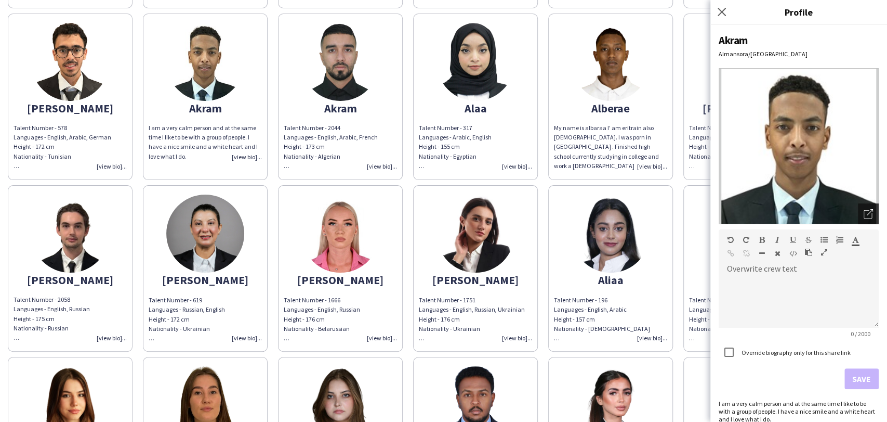
click at [867, 213] on icon at bounding box center [870, 212] width 6 height 6
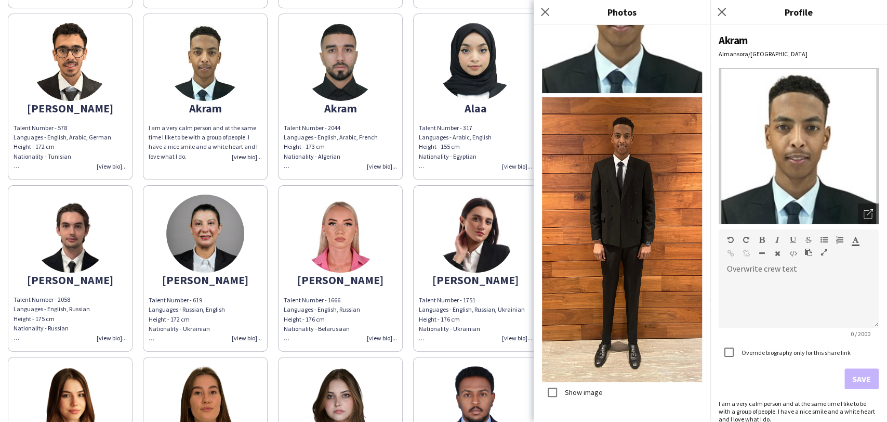
scroll to position [0, 0]
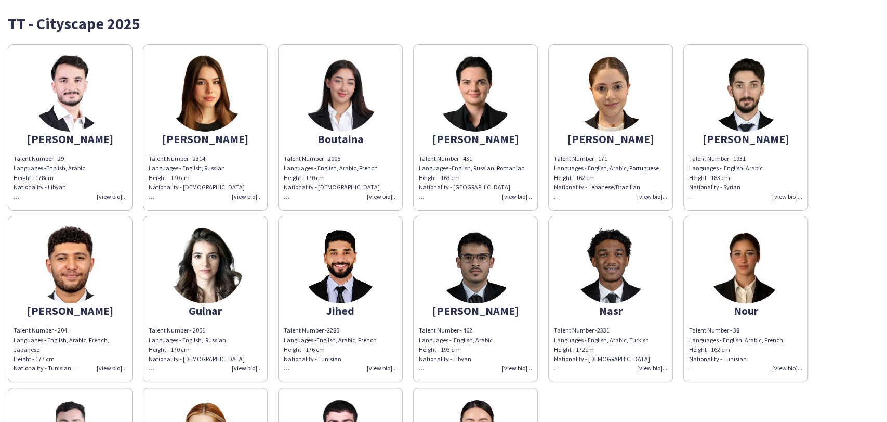
click at [747, 248] on img at bounding box center [746, 264] width 78 height 78
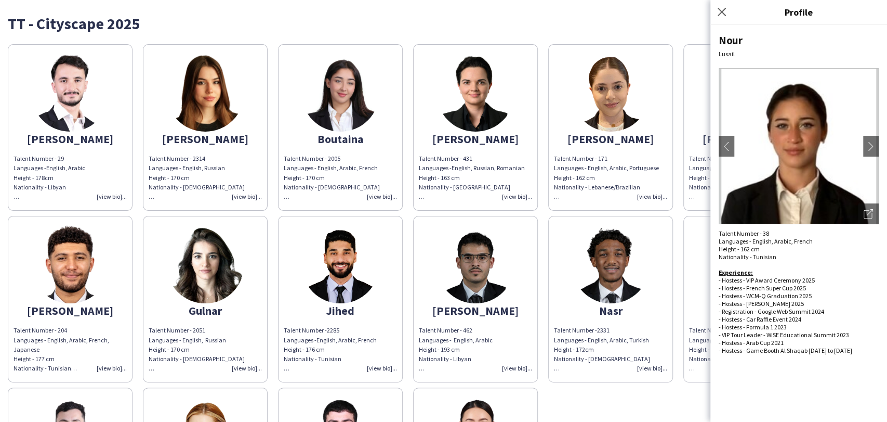
click at [471, 265] on img at bounding box center [476, 264] width 78 height 78
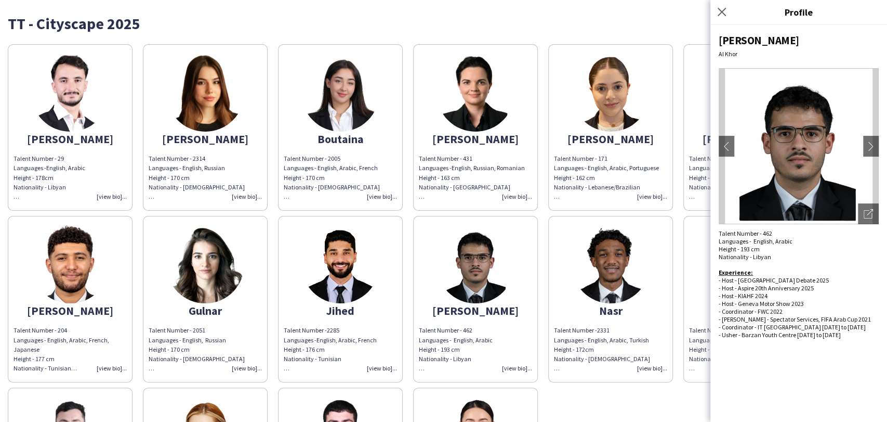
scroll to position [179, 0]
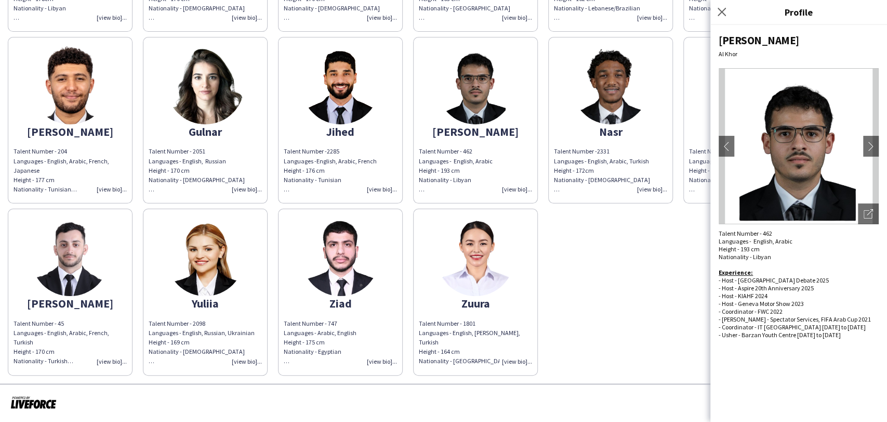
click at [321, 111] on img at bounding box center [340, 85] width 78 height 78
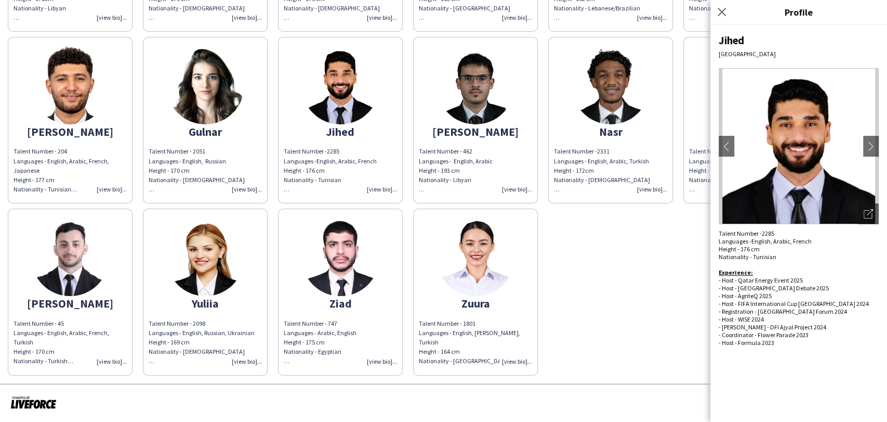
click at [445, 105] on img at bounding box center [476, 85] width 78 height 78
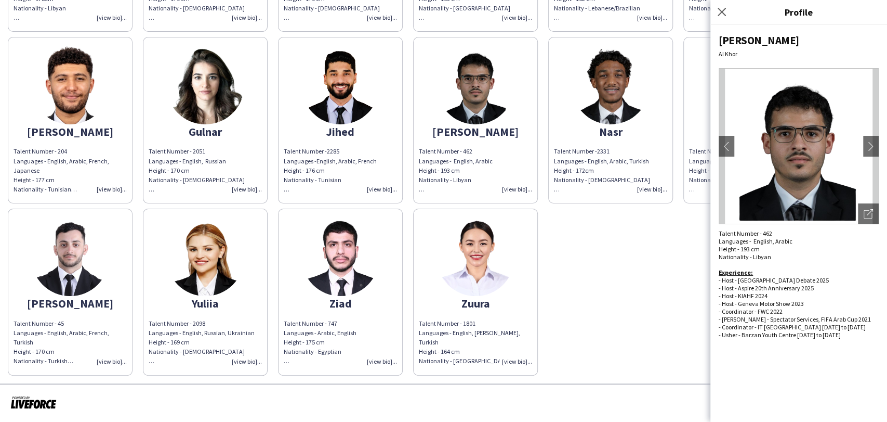
click at [352, 103] on img at bounding box center [340, 85] width 78 height 78
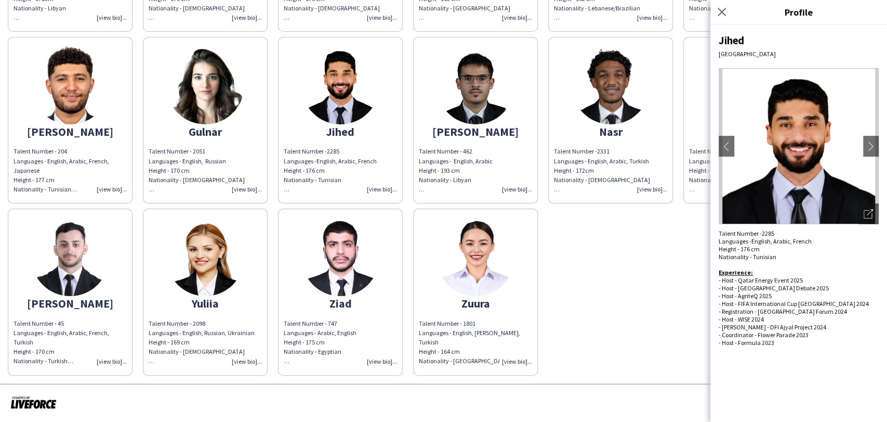
click at [629, 77] on img at bounding box center [611, 85] width 78 height 78
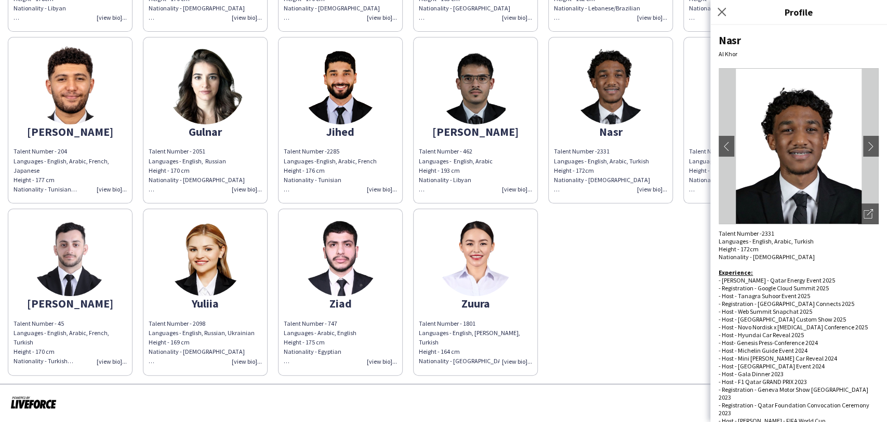
click at [400, 70] on app-share-pages-crew-card "Jihed Talent Number -2285 Languages -English, Arabic, French Height - 176 cm Na…" at bounding box center [340, 120] width 125 height 166
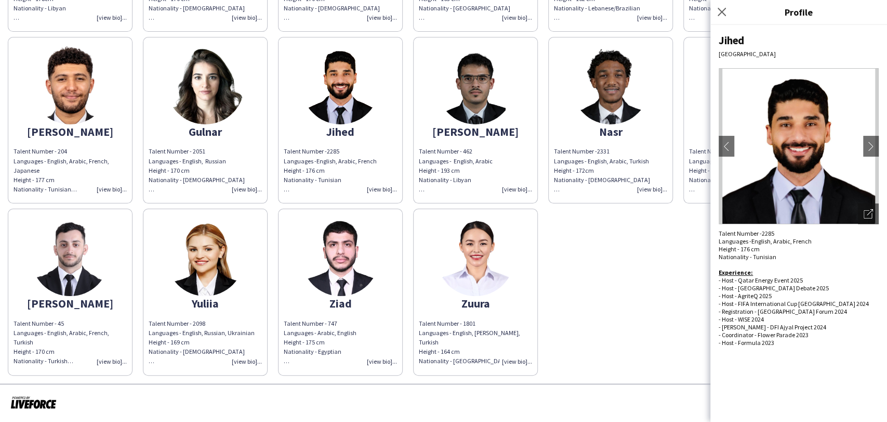
click at [451, 120] on app-share-pages-crew-card "Mohamed Talent Number - 462 Languages - English, Arabic Height - 193 cm Nationa…" at bounding box center [475, 120] width 125 height 166
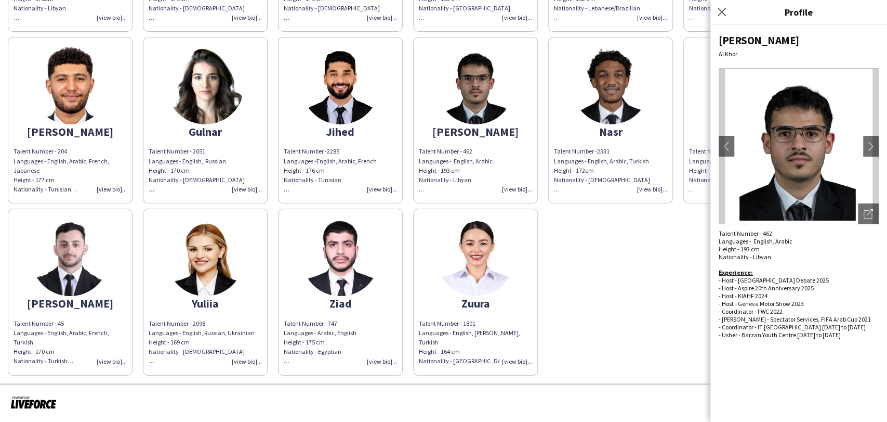
click at [324, 71] on img at bounding box center [340, 85] width 78 height 78
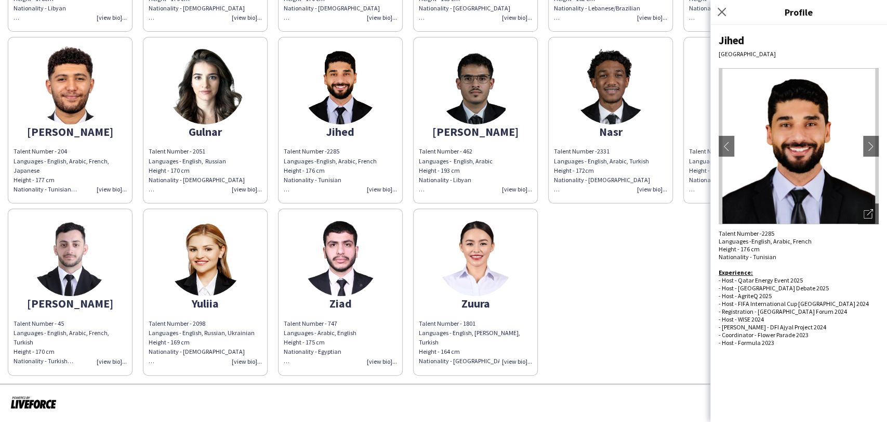
click at [358, 268] on img at bounding box center [340, 257] width 78 height 78
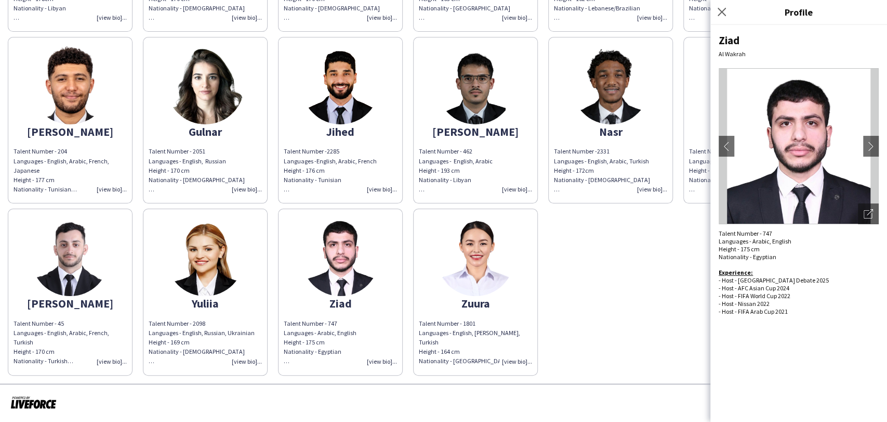
click at [182, 273] on img at bounding box center [205, 257] width 78 height 78
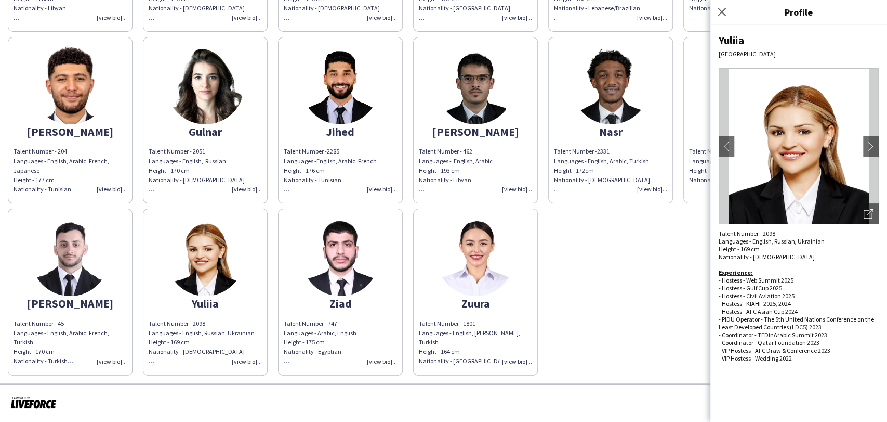
click at [466, 258] on img at bounding box center [476, 257] width 78 height 78
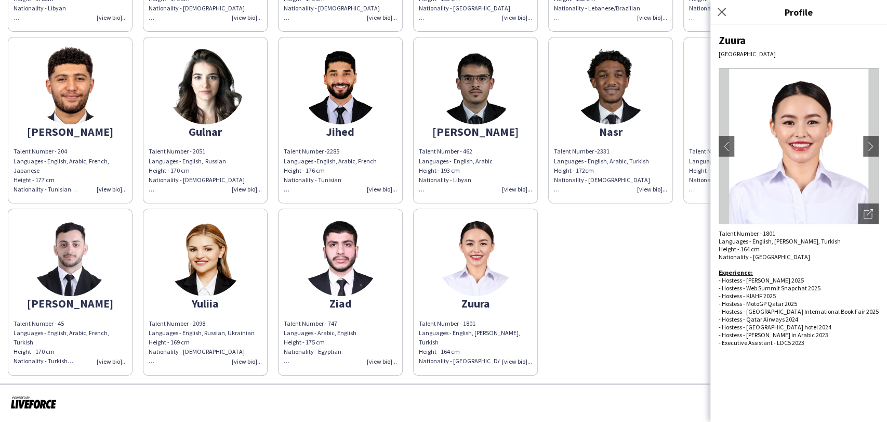
scroll to position [5, 0]
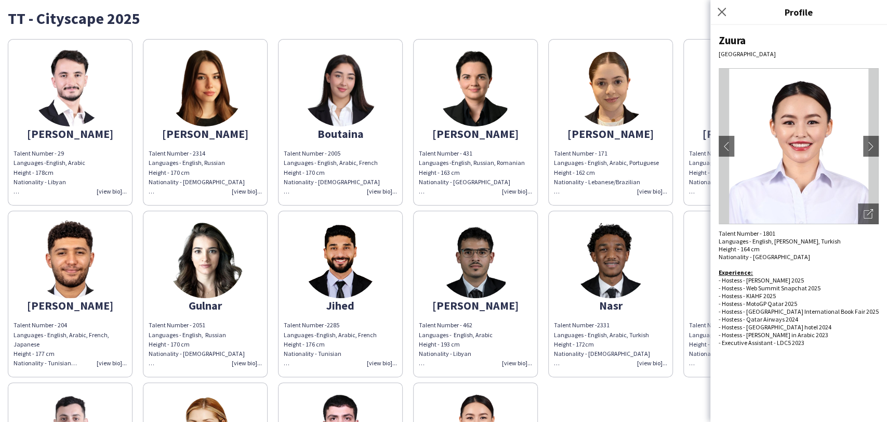
click at [497, 91] on img at bounding box center [476, 87] width 78 height 78
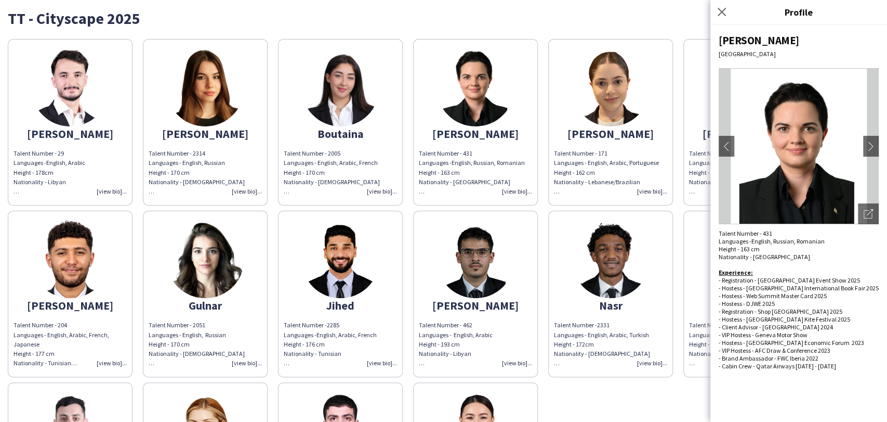
click at [332, 98] on img at bounding box center [340, 87] width 78 height 78
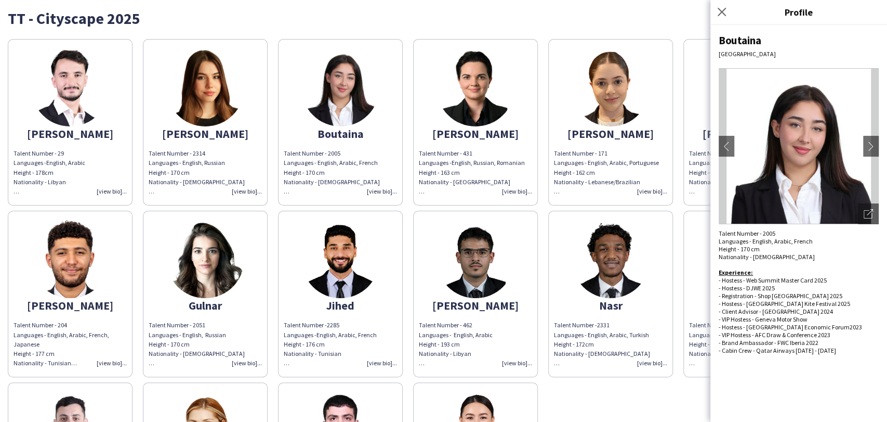
click at [152, 55] on app-share-pages-crew-card "Alicia Talent Number - 2314 Languages - English, Russian Height - 170 cm Nation…" at bounding box center [205, 122] width 125 height 166
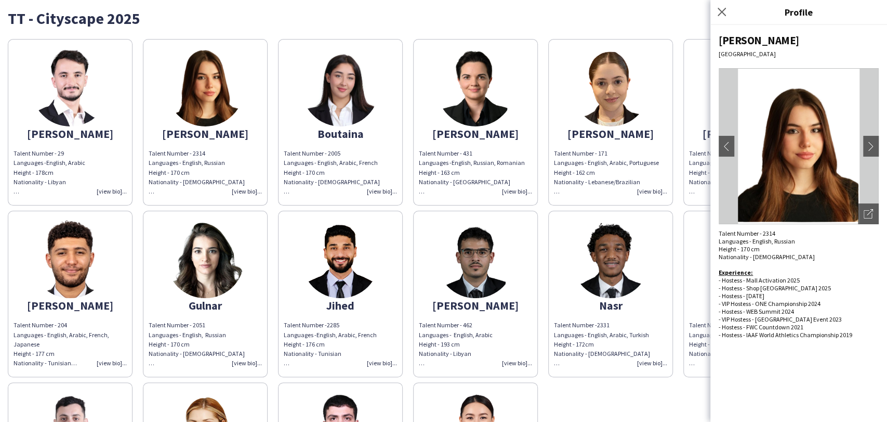
click at [50, 93] on img at bounding box center [70, 87] width 78 height 78
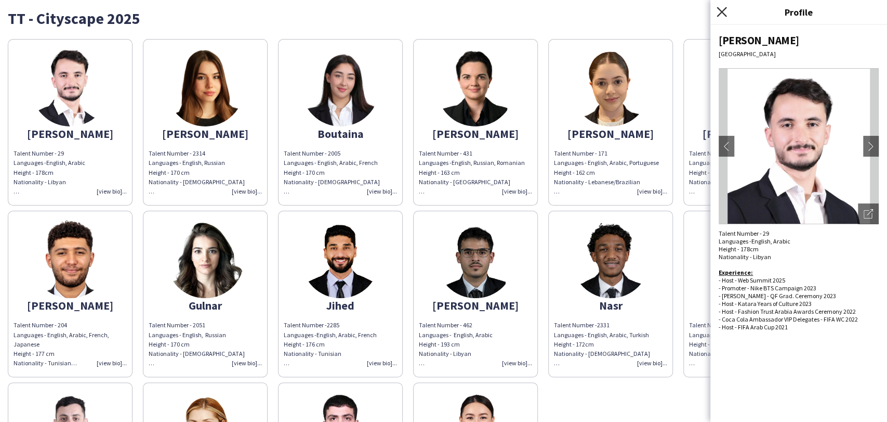
click at [719, 11] on icon "Close pop-in" at bounding box center [722, 12] width 10 height 10
